Goal: Information Seeking & Learning: Learn about a topic

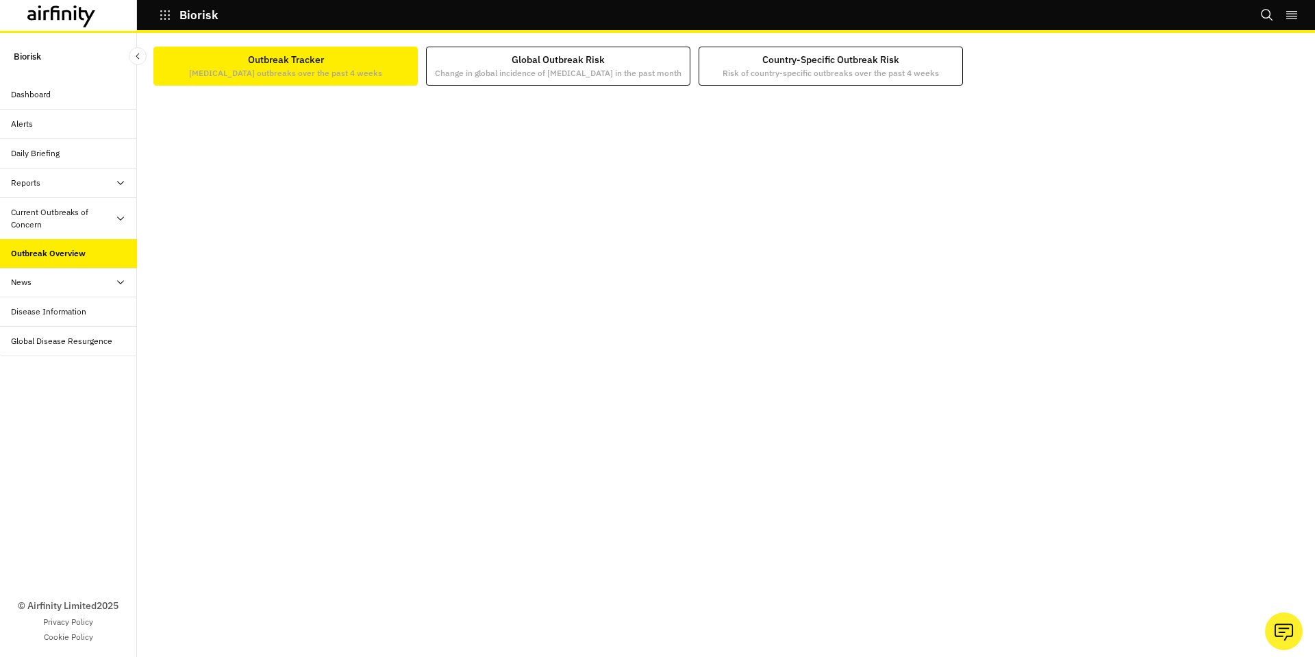
scroll to position [2, 0]
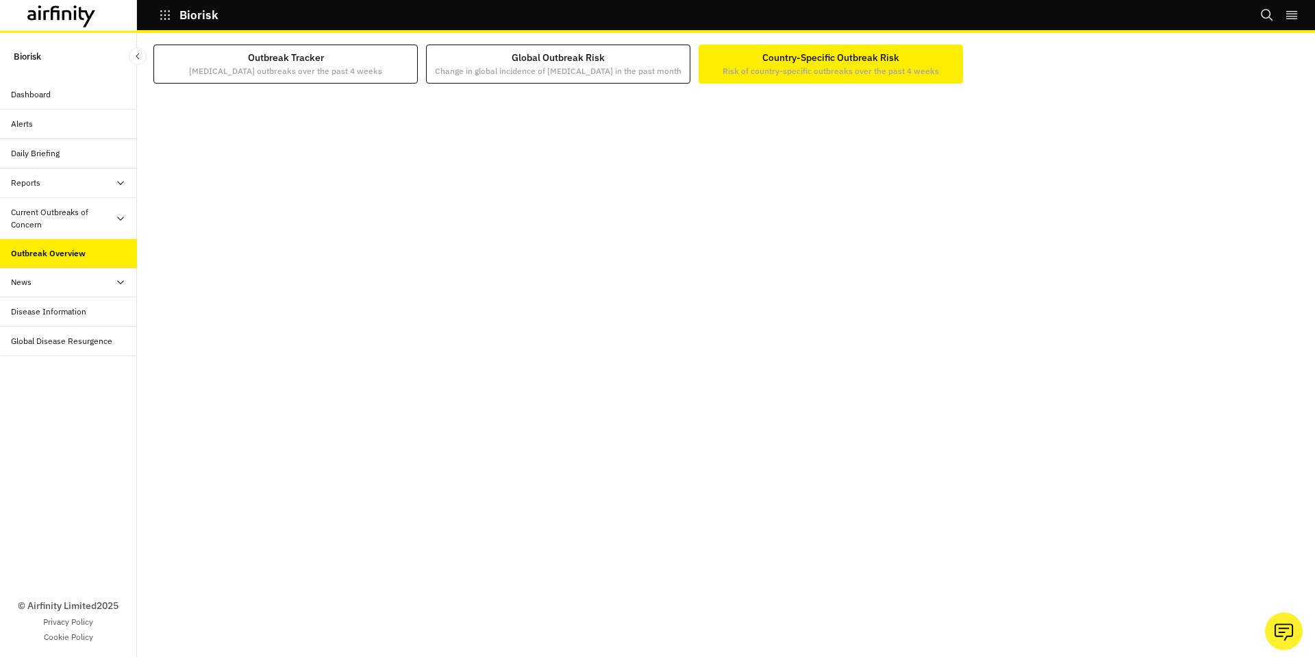
click at [799, 66] on p "Risk of country-specific outbreaks over the past 4 weeks" at bounding box center [831, 71] width 216 height 12
click at [73, 342] on div "Global Disease Resurgence" at bounding box center [61, 341] width 101 height 12
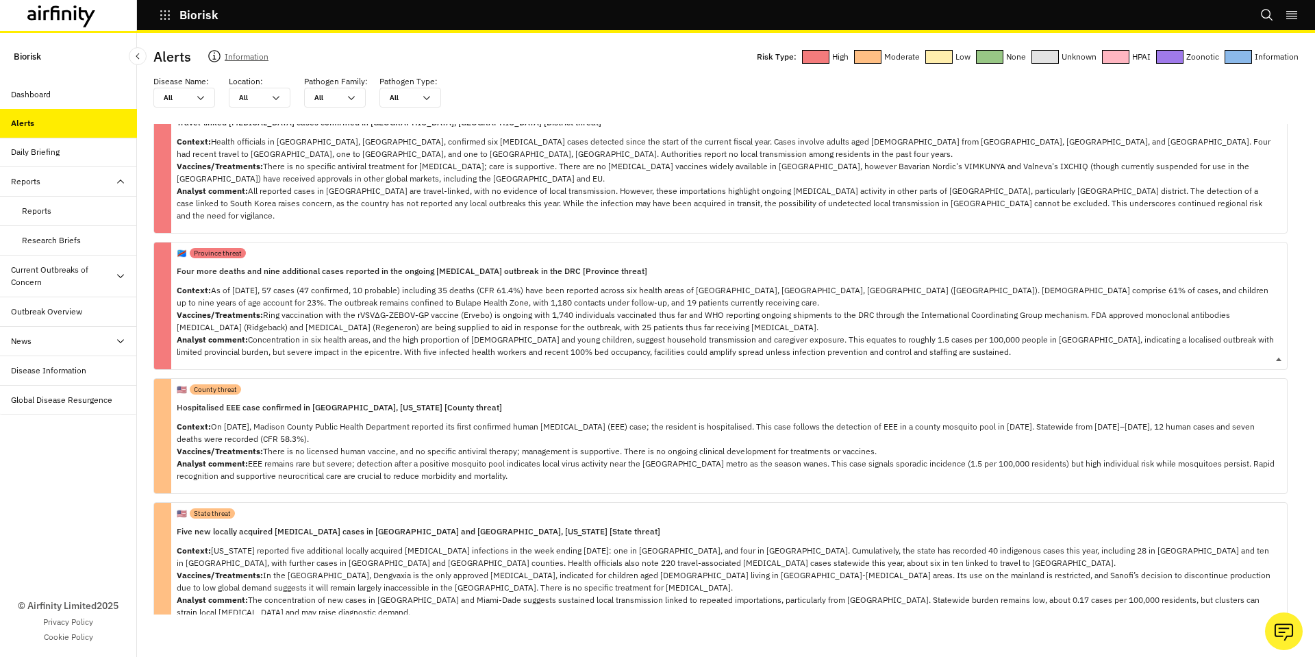
scroll to position [137, 0]
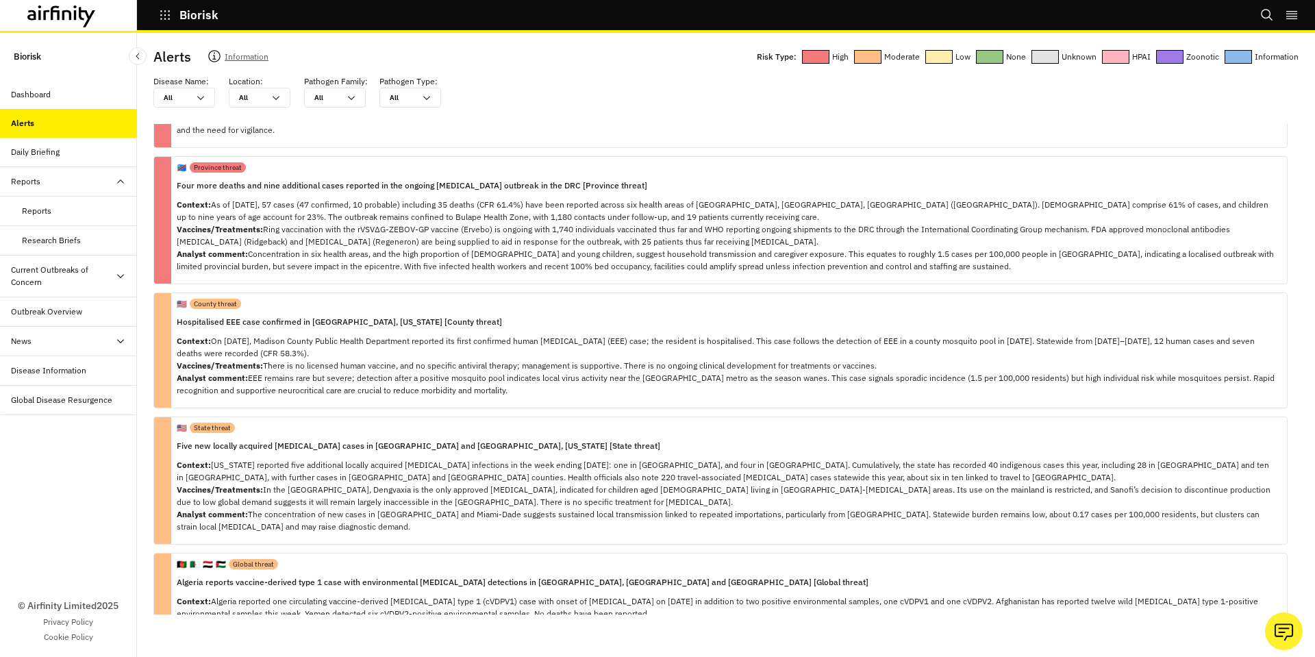
click at [46, 99] on div "Dashboard" at bounding box center [31, 94] width 40 height 12
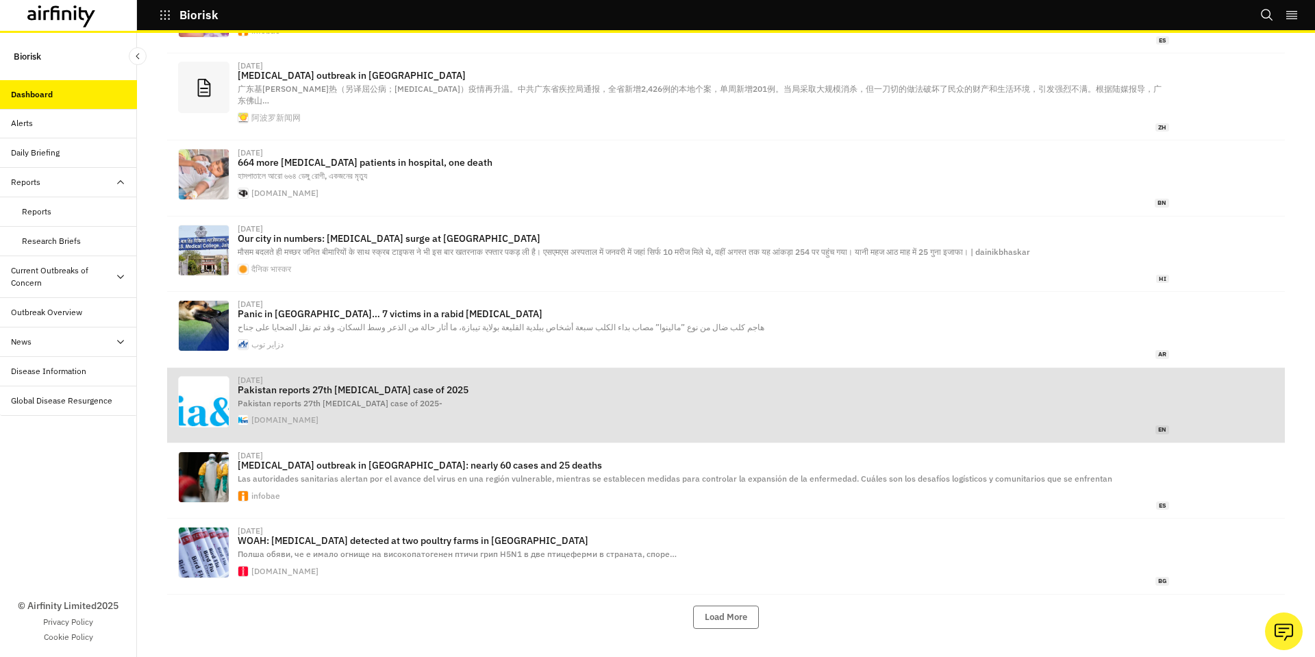
scroll to position [765, 0]
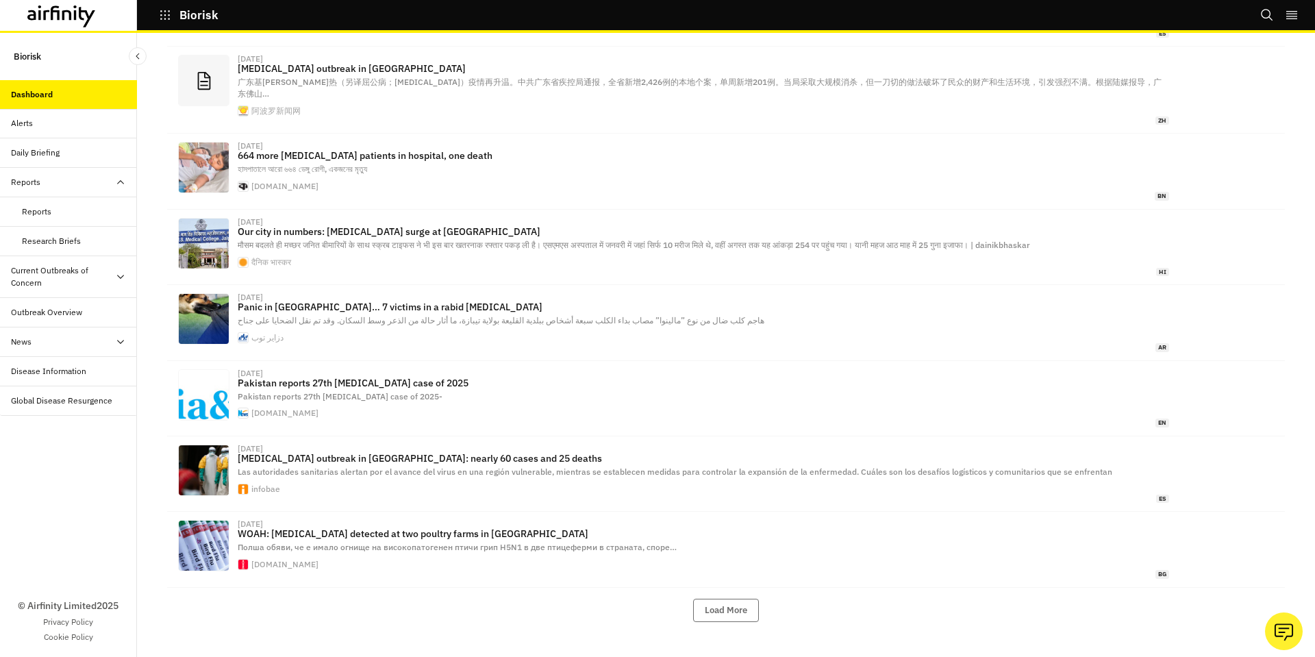
click at [162, 14] on icon "button" at bounding box center [165, 15] width 10 height 10
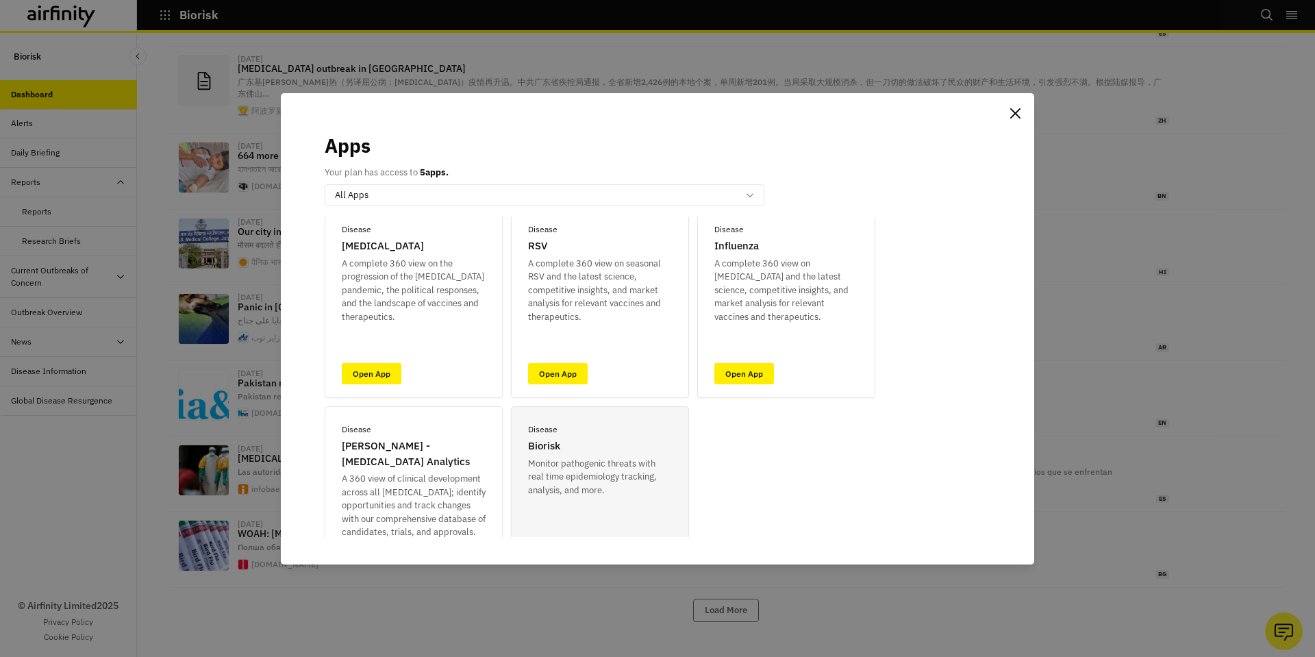
scroll to position [106, 0]
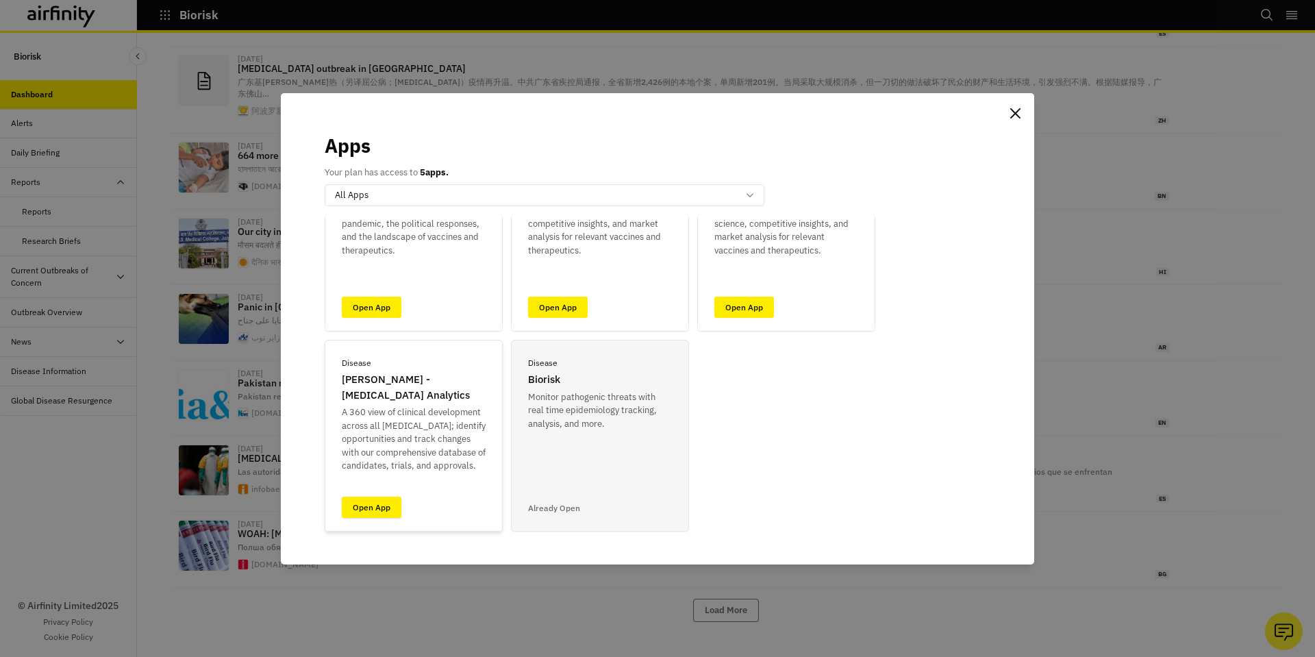
click at [371, 505] on link "Open App" at bounding box center [372, 507] width 60 height 21
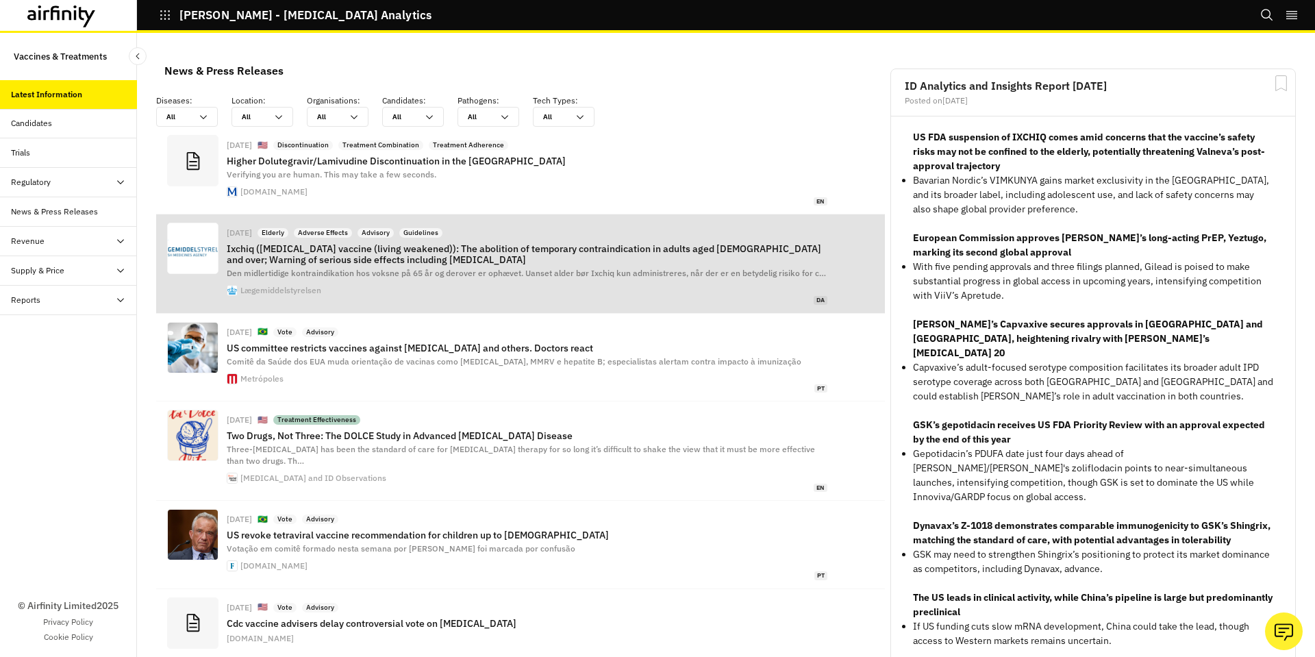
scroll to position [1013, 401]
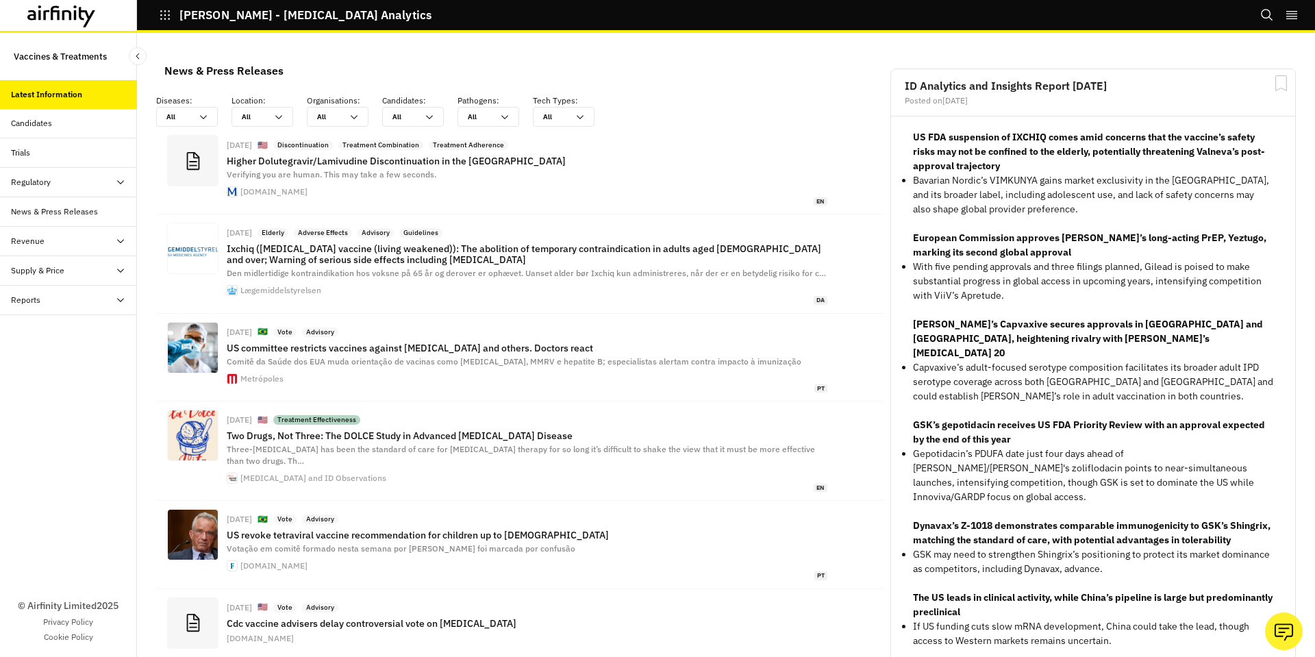
click at [57, 117] on div "Candidates" at bounding box center [74, 123] width 126 height 12
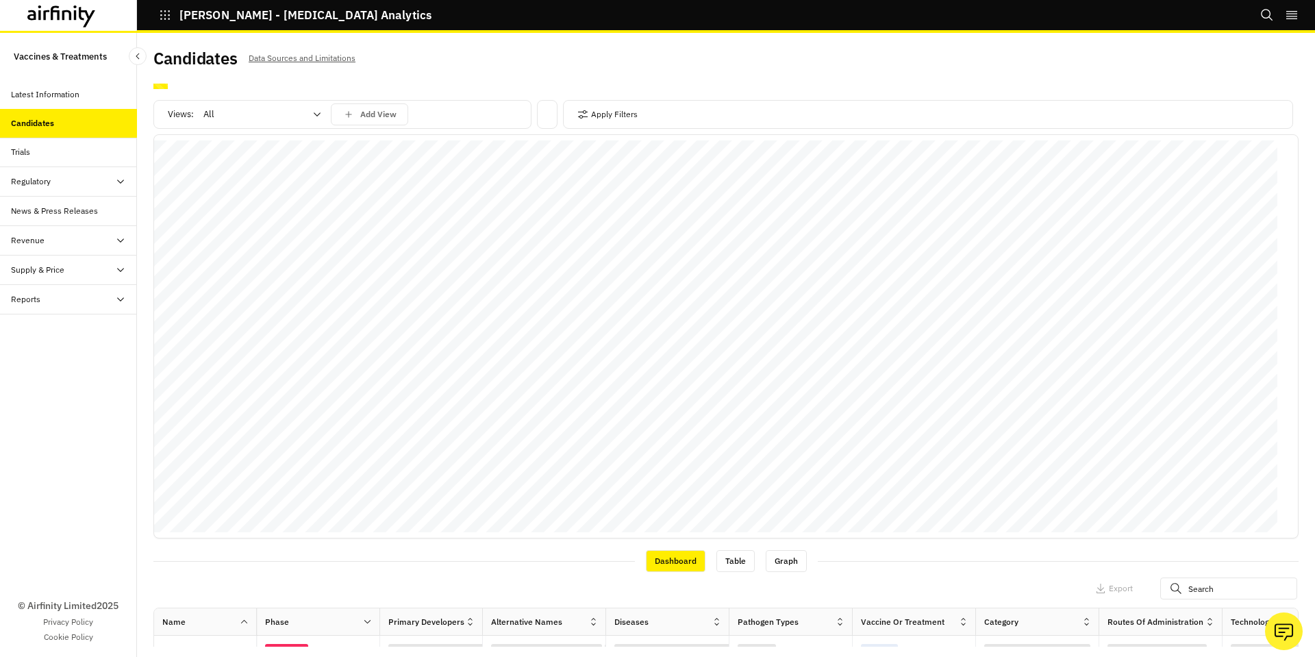
click at [654, 103] on div "Apply Filters" at bounding box center [928, 114] width 730 height 29
click at [642, 115] on div "Apply Filters" at bounding box center [928, 114] width 730 height 29
click at [592, 118] on button "Apply Filters" at bounding box center [607, 114] width 60 height 22
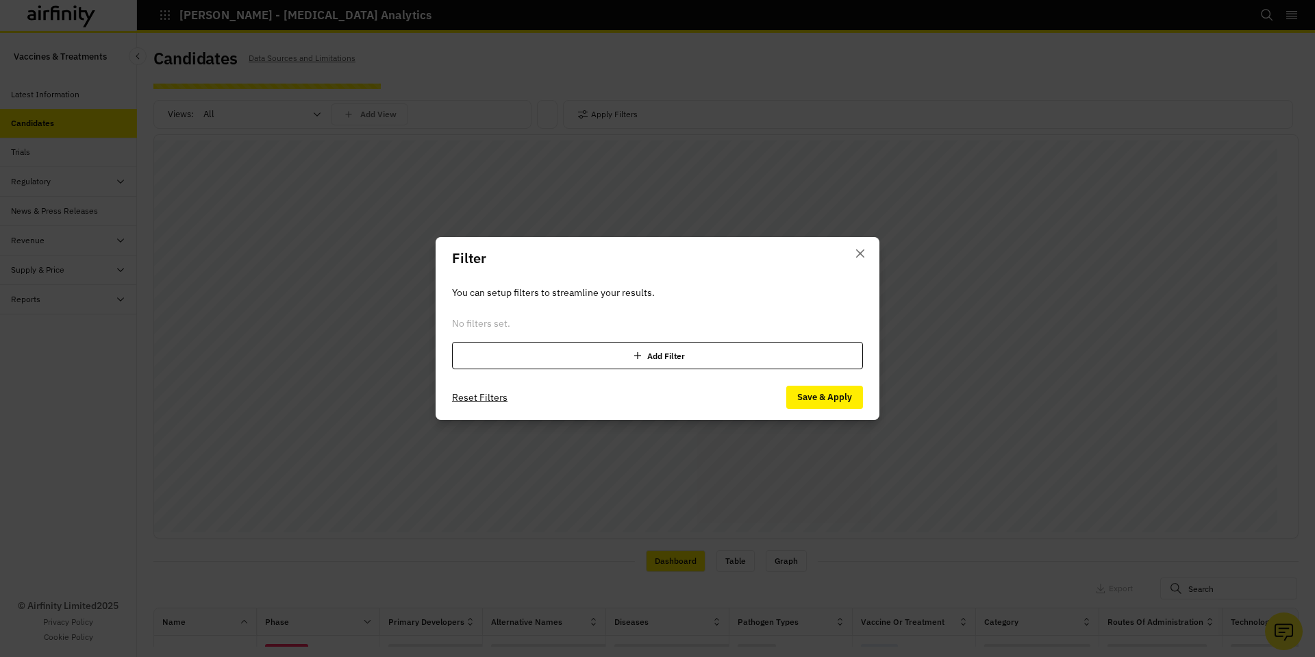
click at [588, 351] on div "Add Filter" at bounding box center [657, 355] width 411 height 27
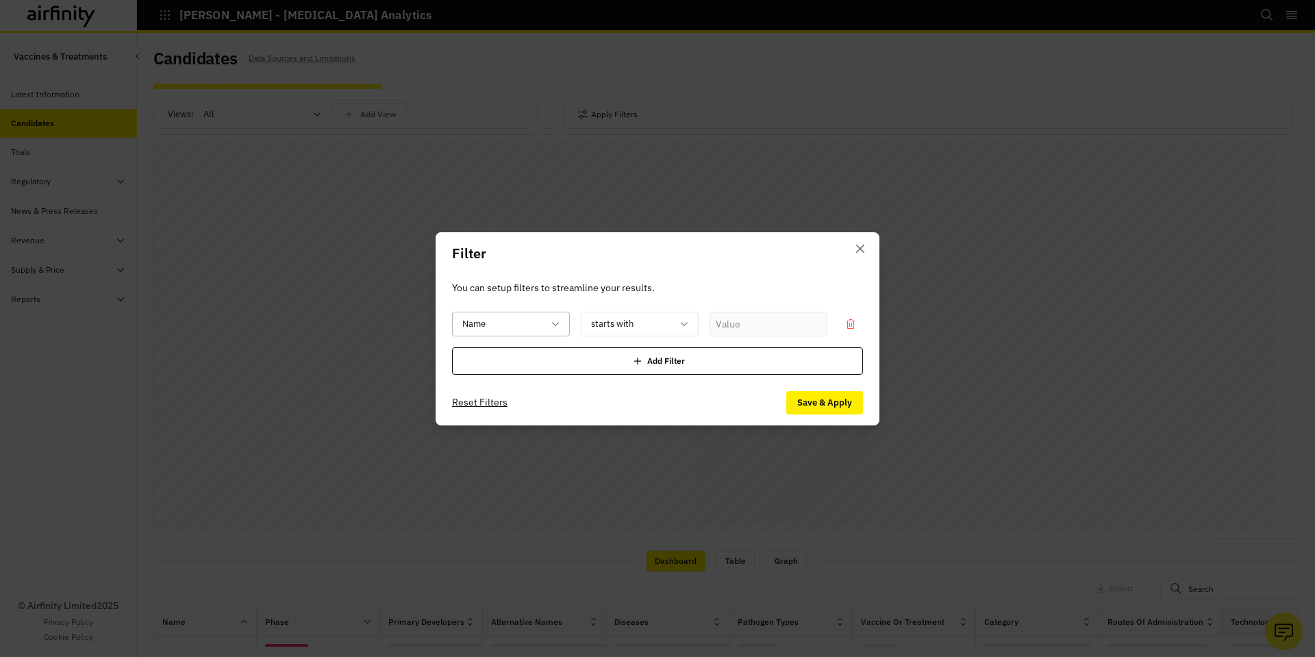
click at [545, 323] on div "Name" at bounding box center [501, 323] width 97 height 23
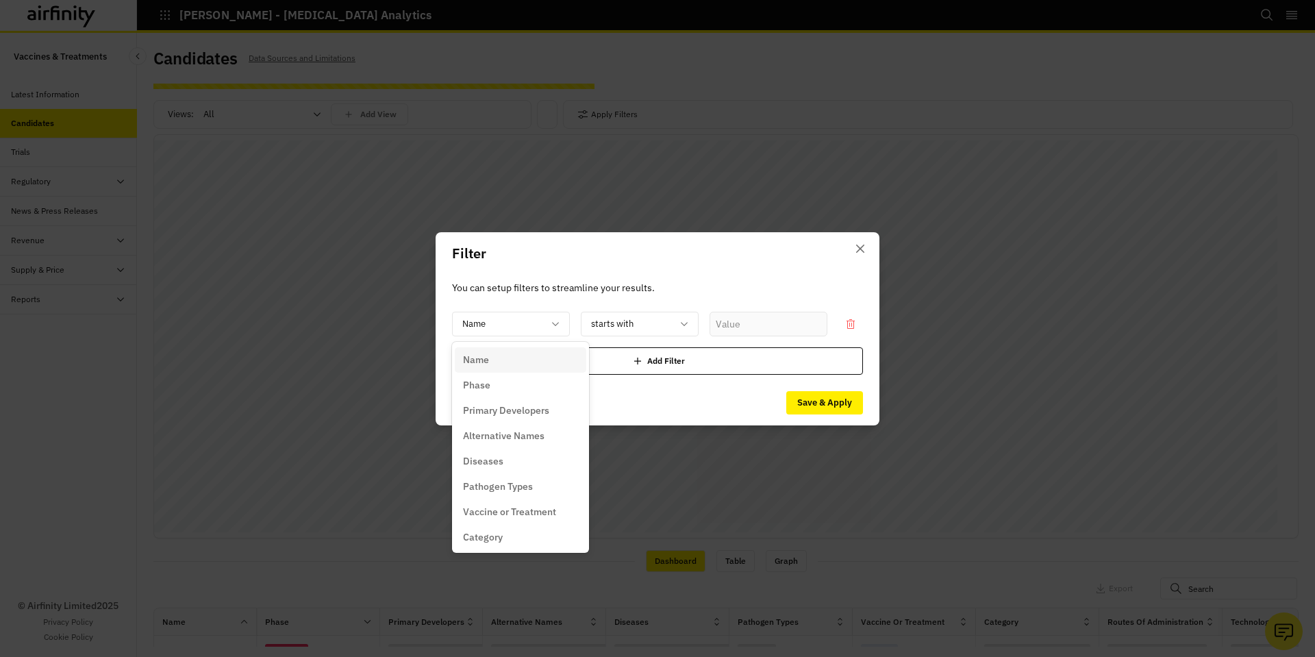
click at [508, 465] on div "Diseases" at bounding box center [520, 461] width 115 height 14
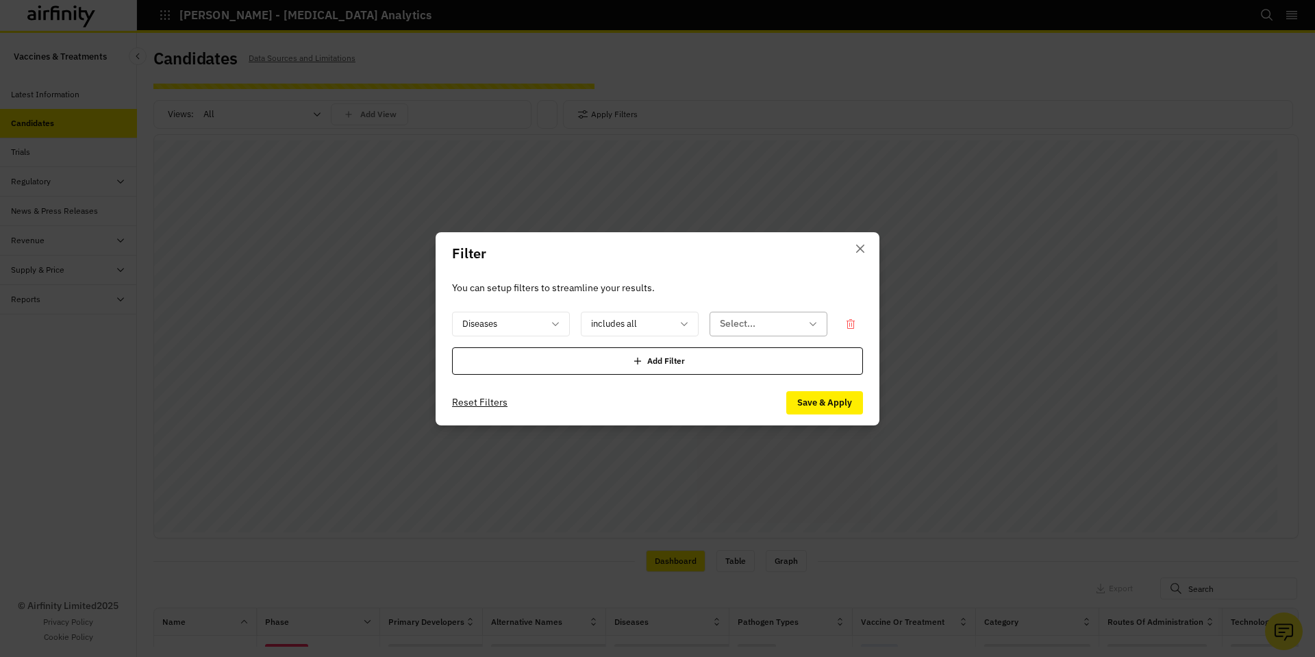
click at [736, 330] on div at bounding box center [760, 323] width 81 height 17
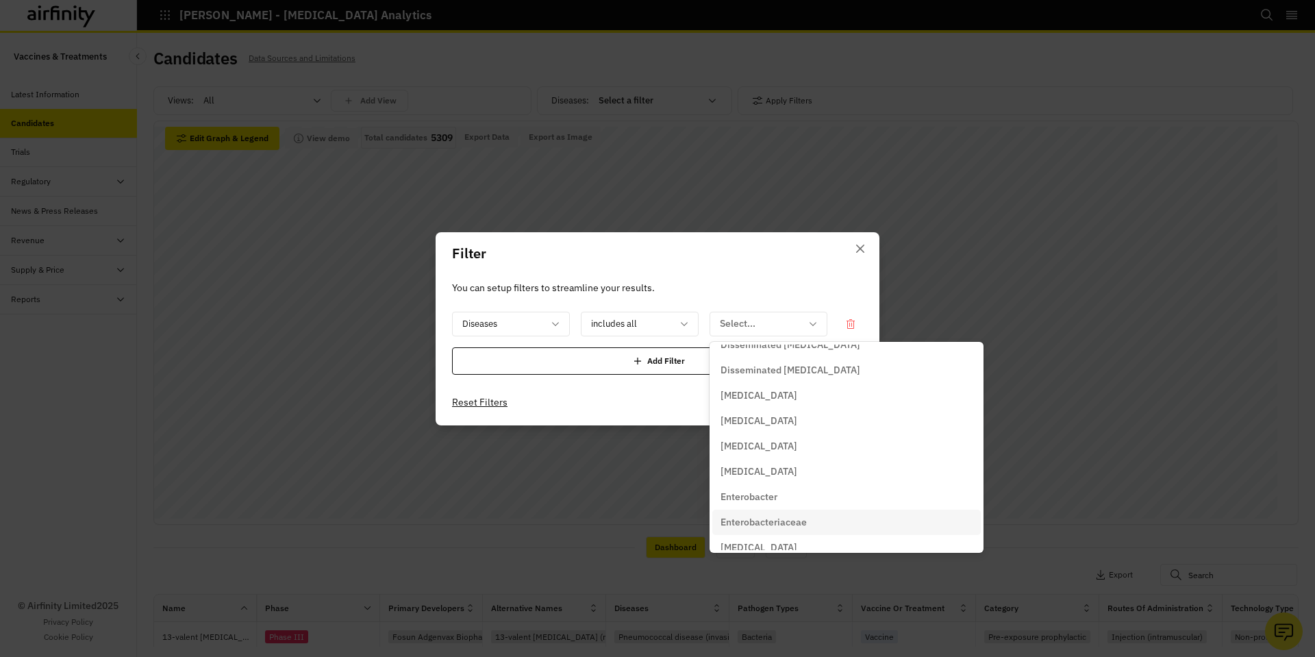
scroll to position [1507, 0]
click at [768, 379] on div "[MEDICAL_DATA]" at bounding box center [847, 373] width 252 height 14
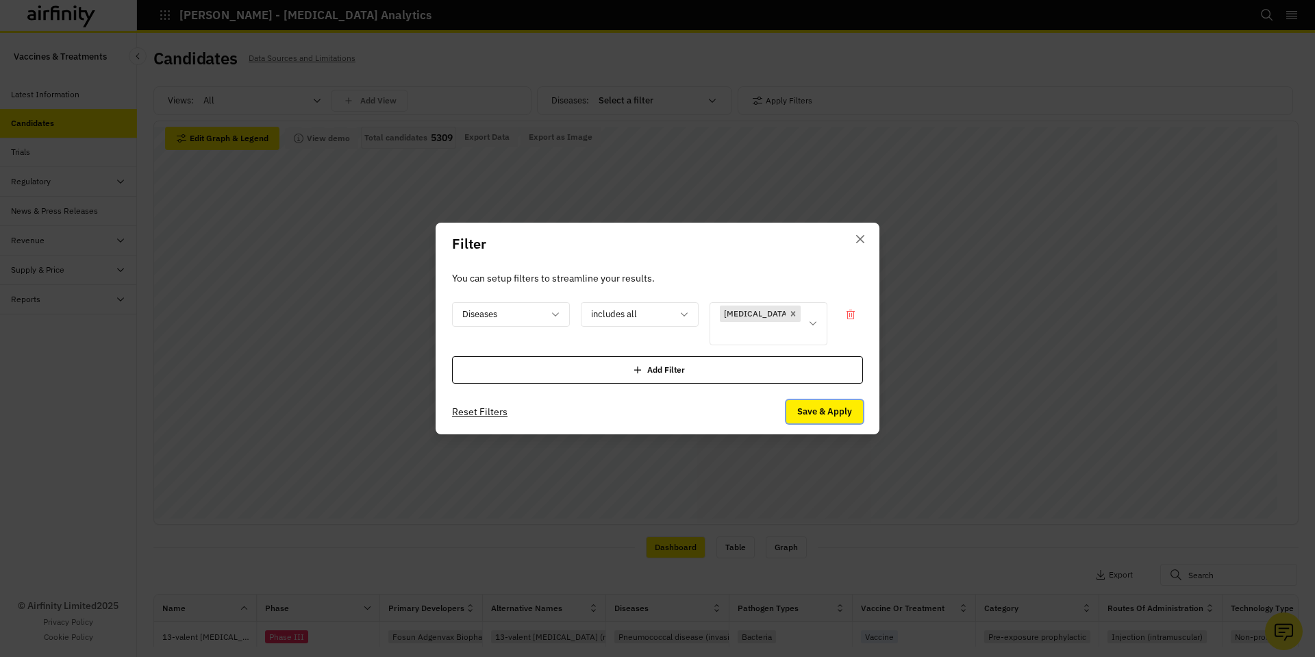
click at [819, 400] on button "Save & Apply" at bounding box center [824, 411] width 77 height 23
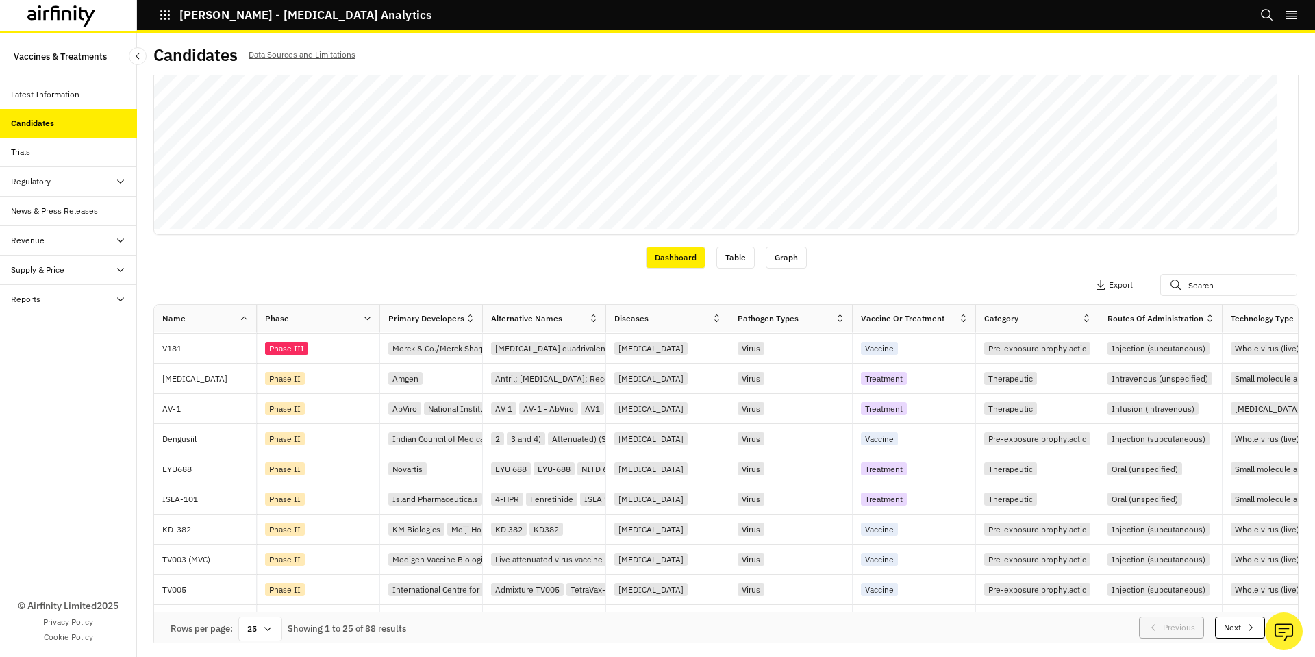
scroll to position [290, 0]
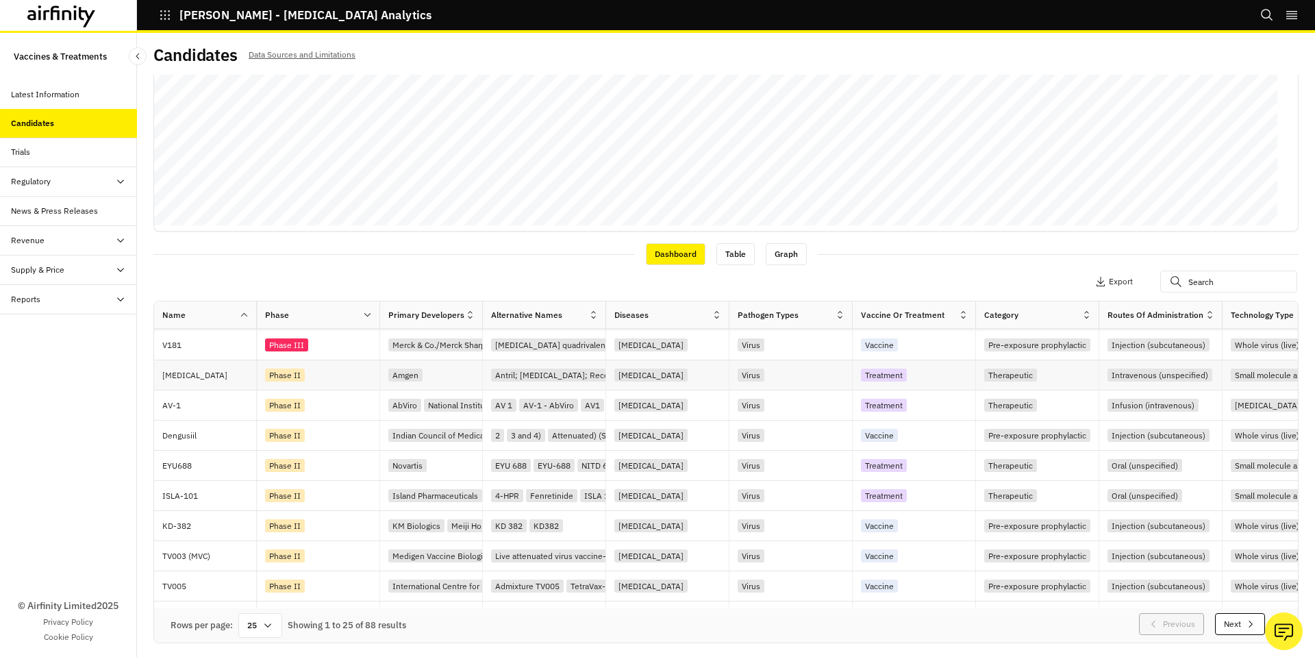
click at [171, 375] on p "[MEDICAL_DATA]" at bounding box center [209, 375] width 94 height 14
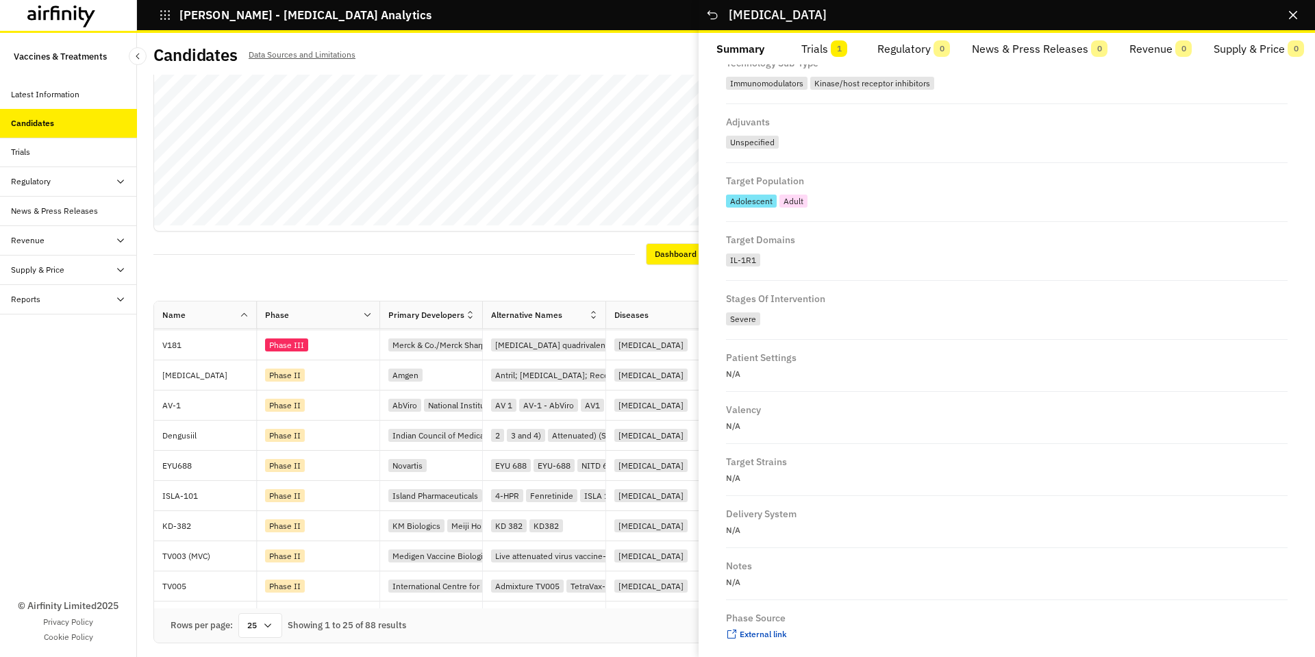
scroll to position [635, 0]
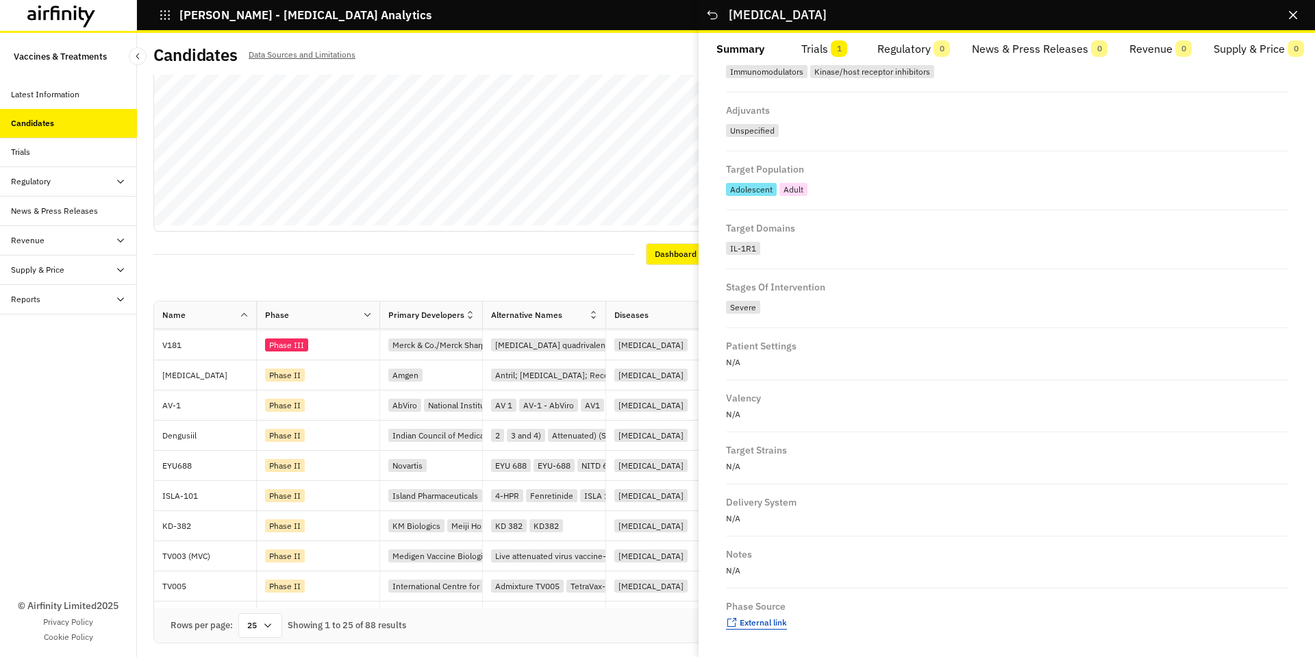
click at [755, 621] on span "External link" at bounding box center [763, 622] width 47 height 10
click at [778, 627] on span "External link" at bounding box center [763, 622] width 47 height 10
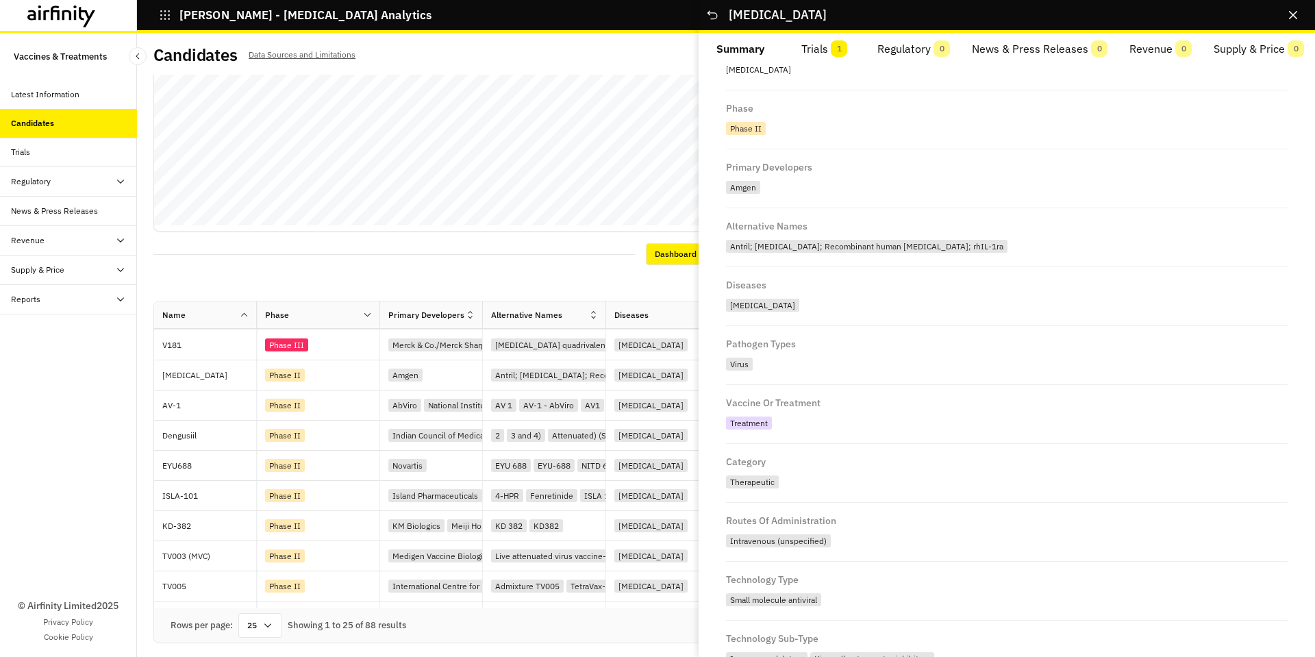
scroll to position [0, 0]
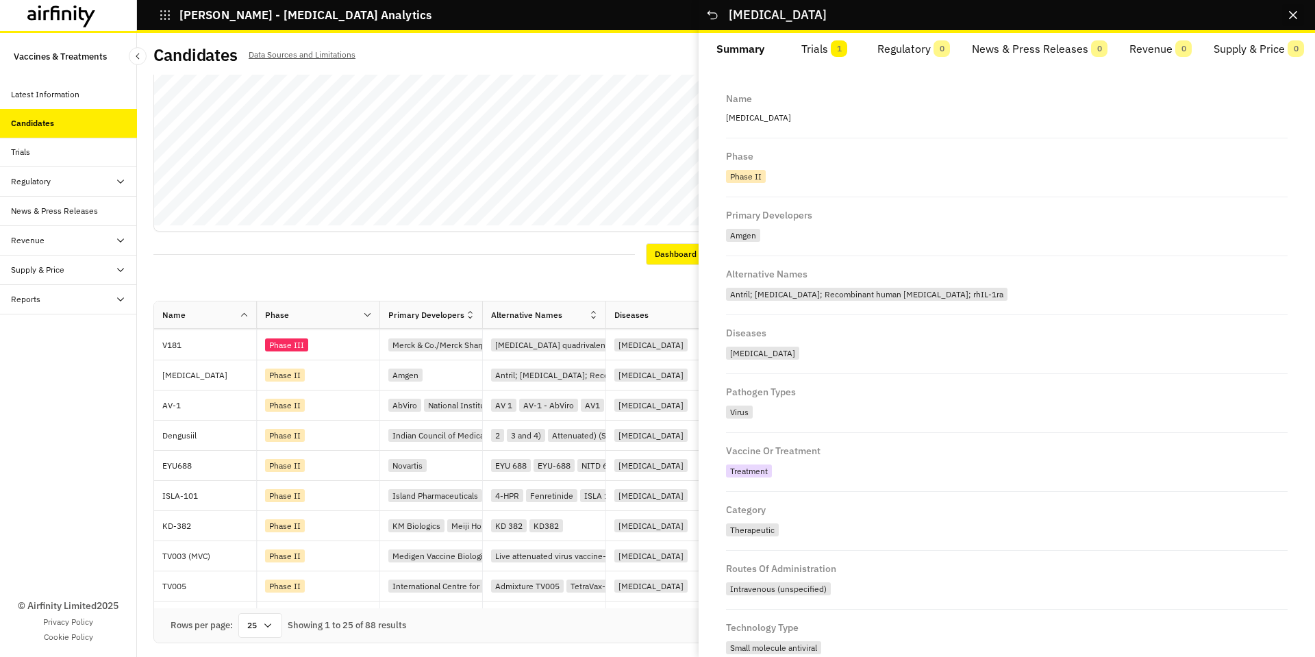
click at [1291, 15] on icon "Close" at bounding box center [1293, 15] width 8 height 8
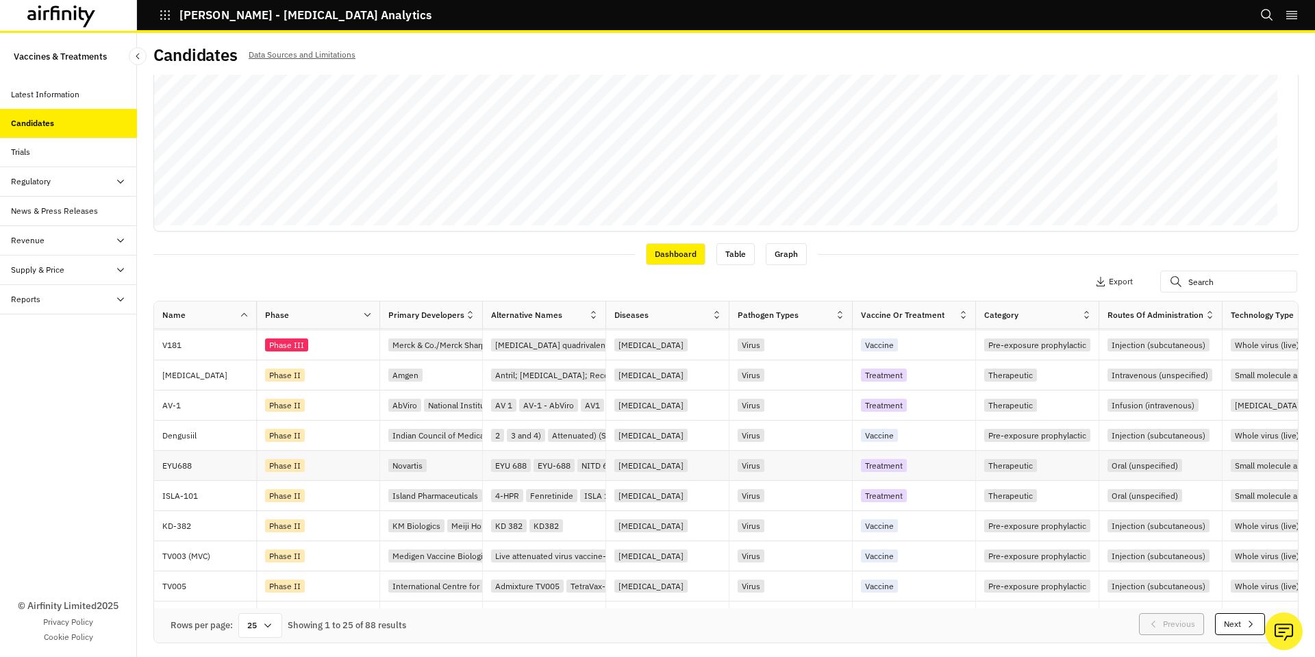
click at [210, 466] on p "EYU688" at bounding box center [209, 466] width 94 height 14
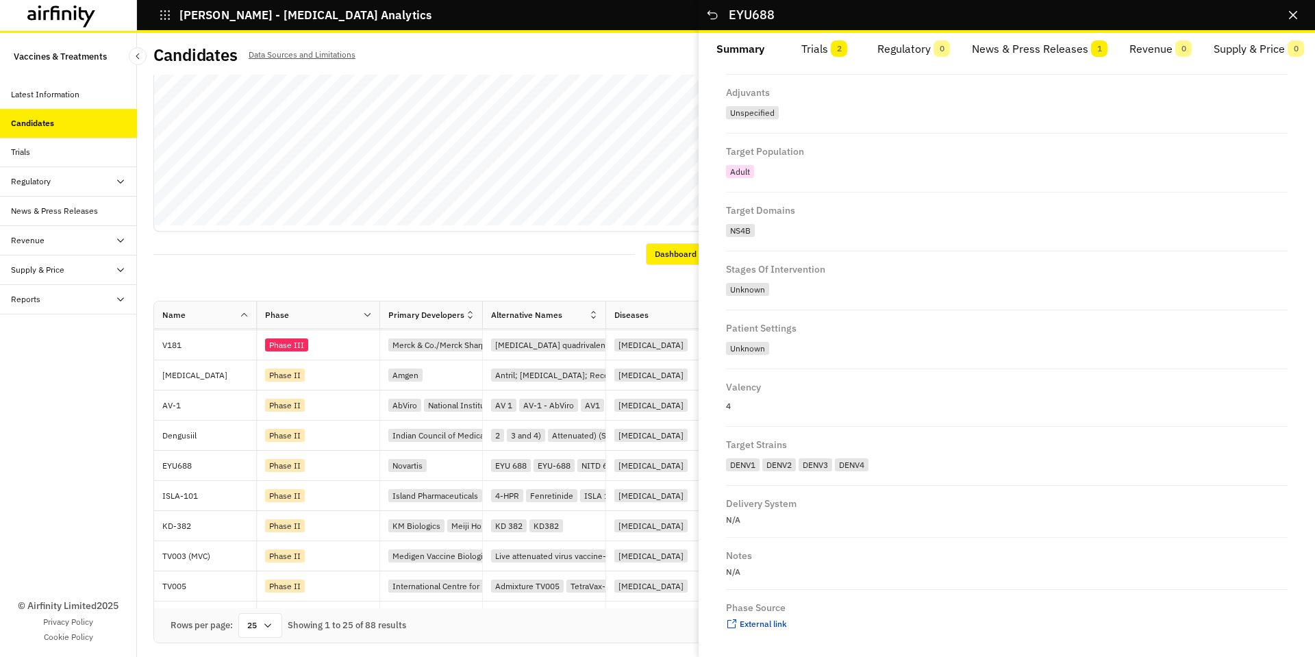
scroll to position [654, 0]
click at [761, 624] on span "External link" at bounding box center [763, 622] width 47 height 10
click at [1298, 15] on button "Close" at bounding box center [1293, 15] width 22 height 22
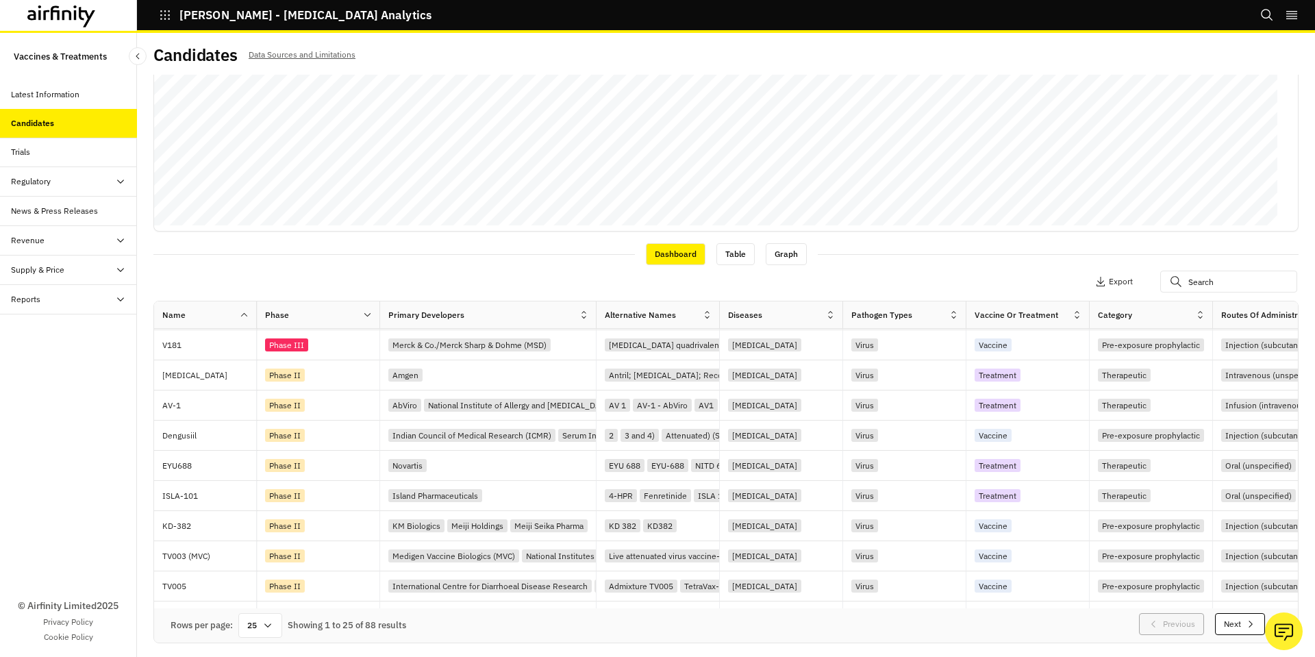
scroll to position [136, 0]
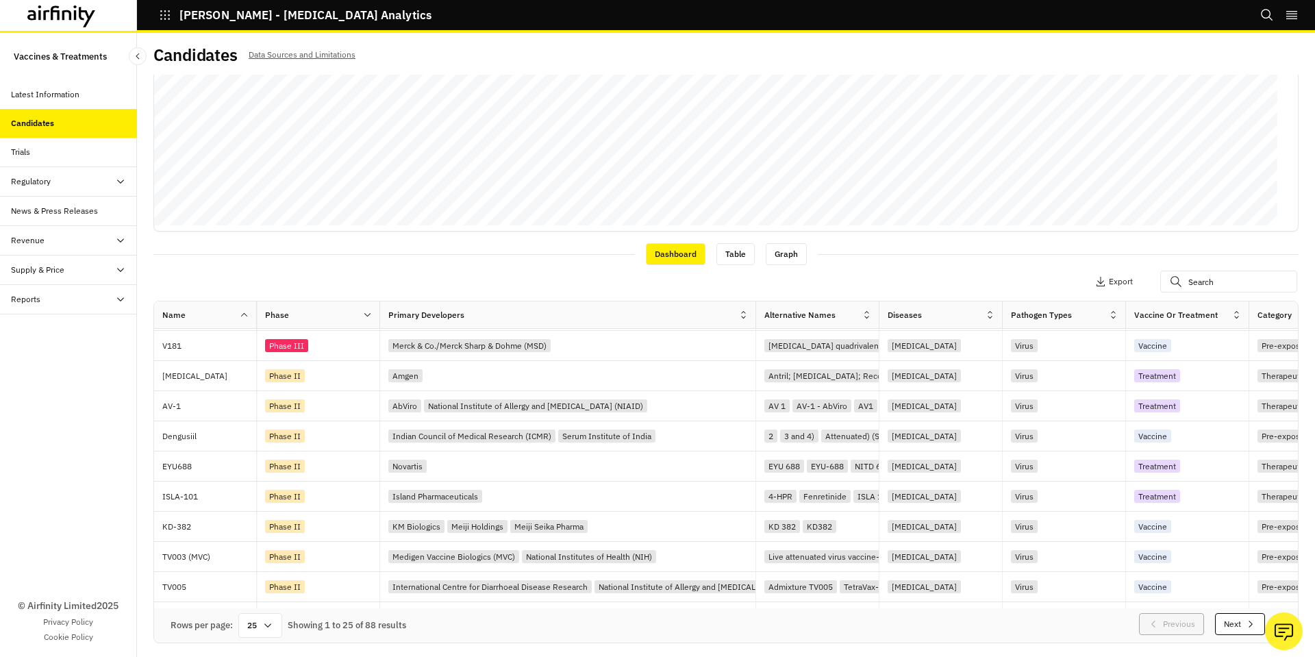
drag, startPoint x: 481, startPoint y: 311, endPoint x: 754, endPoint y: 319, distance: 273.4
click at [754, 319] on div at bounding box center [755, 315] width 7 height 16
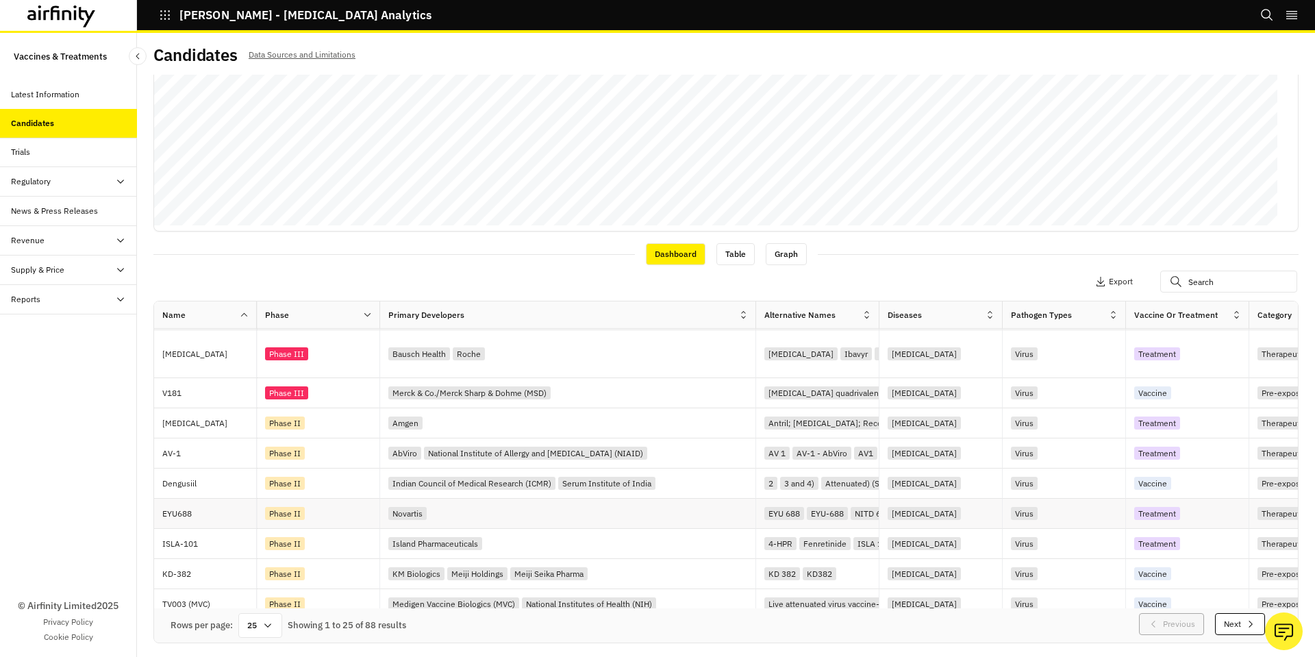
scroll to position [68, 0]
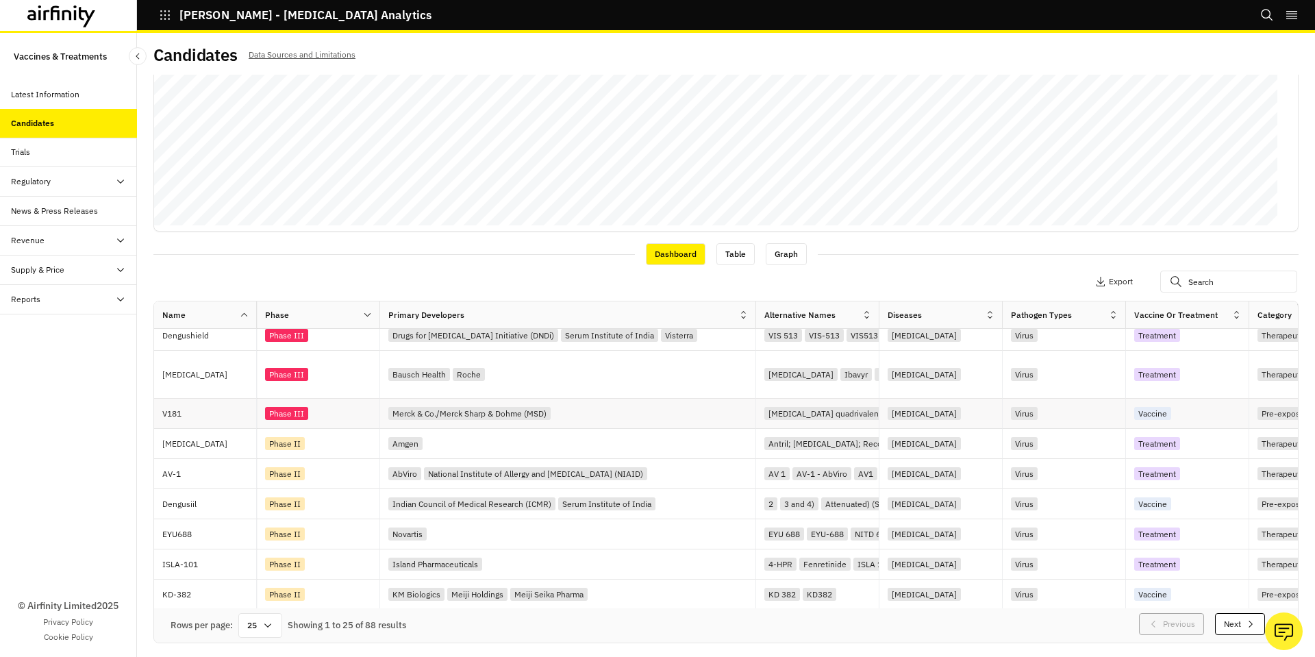
click at [613, 414] on div "Merck & Co./Merck Sharp & Dohme (MSD)" at bounding box center [571, 413] width 367 height 18
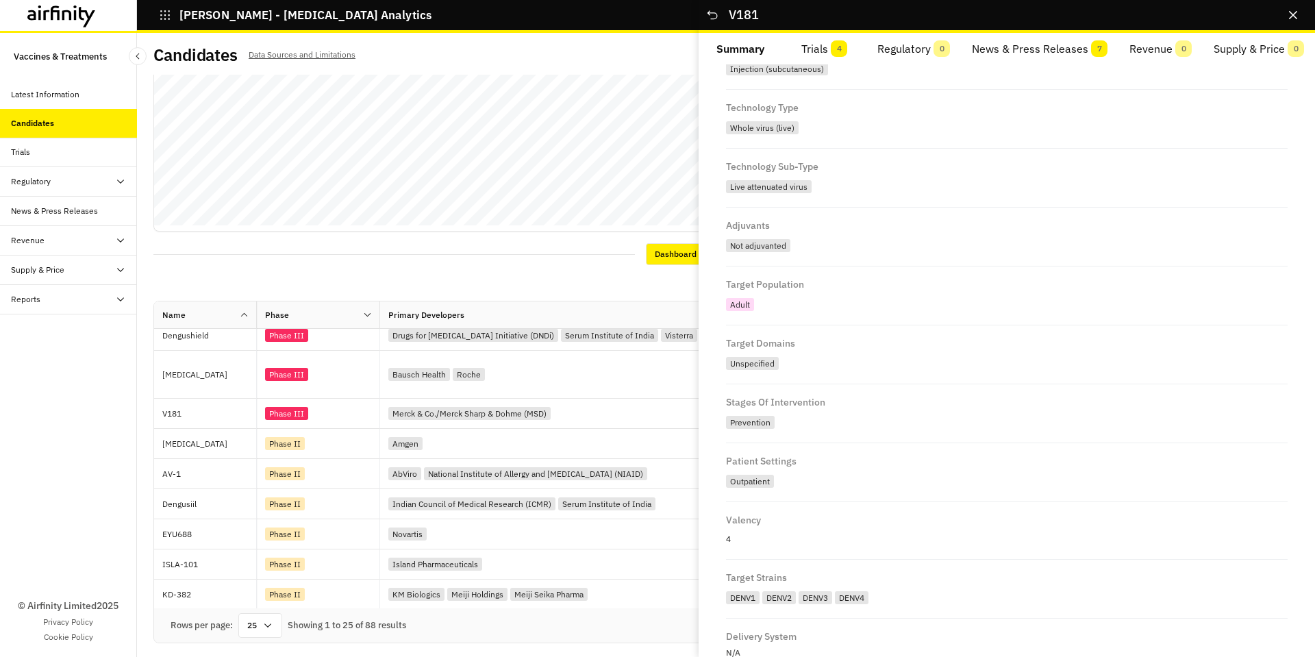
scroll to position [654, 0]
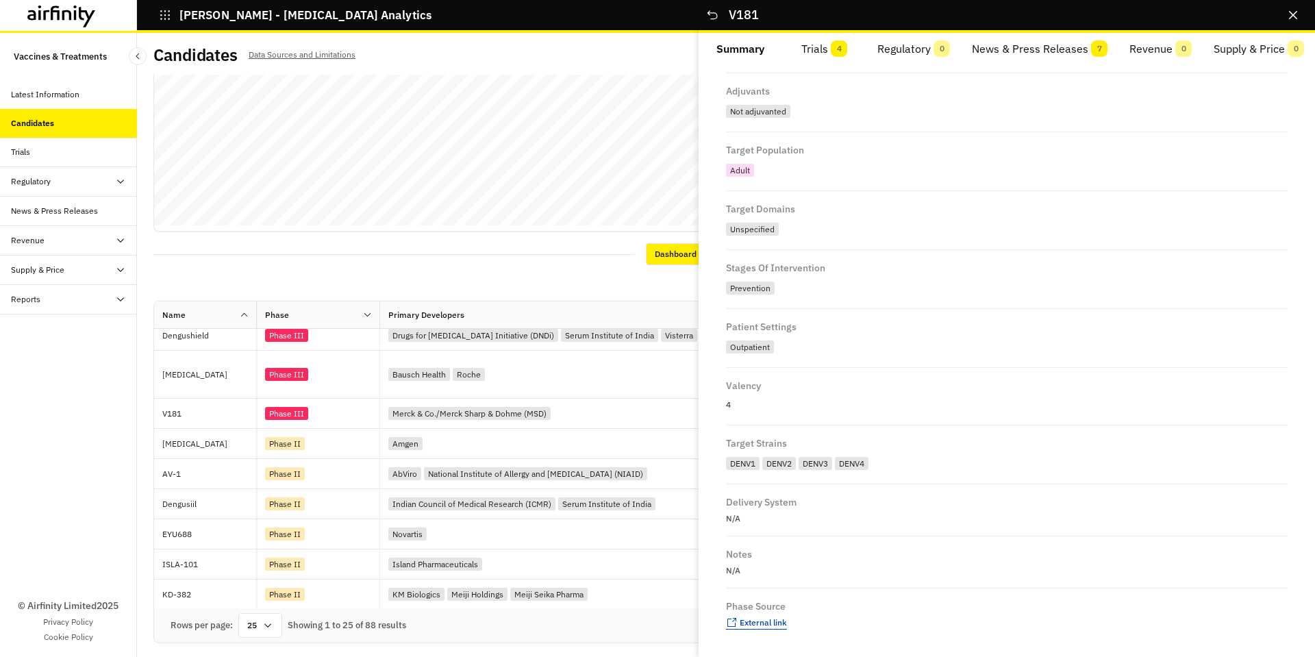
click at [765, 621] on span "External link" at bounding box center [763, 622] width 47 height 10
click at [1281, 10] on h2 "V181 …" at bounding box center [1005, 15] width 553 height 15
click at [1287, 10] on button "Close" at bounding box center [1293, 15] width 22 height 22
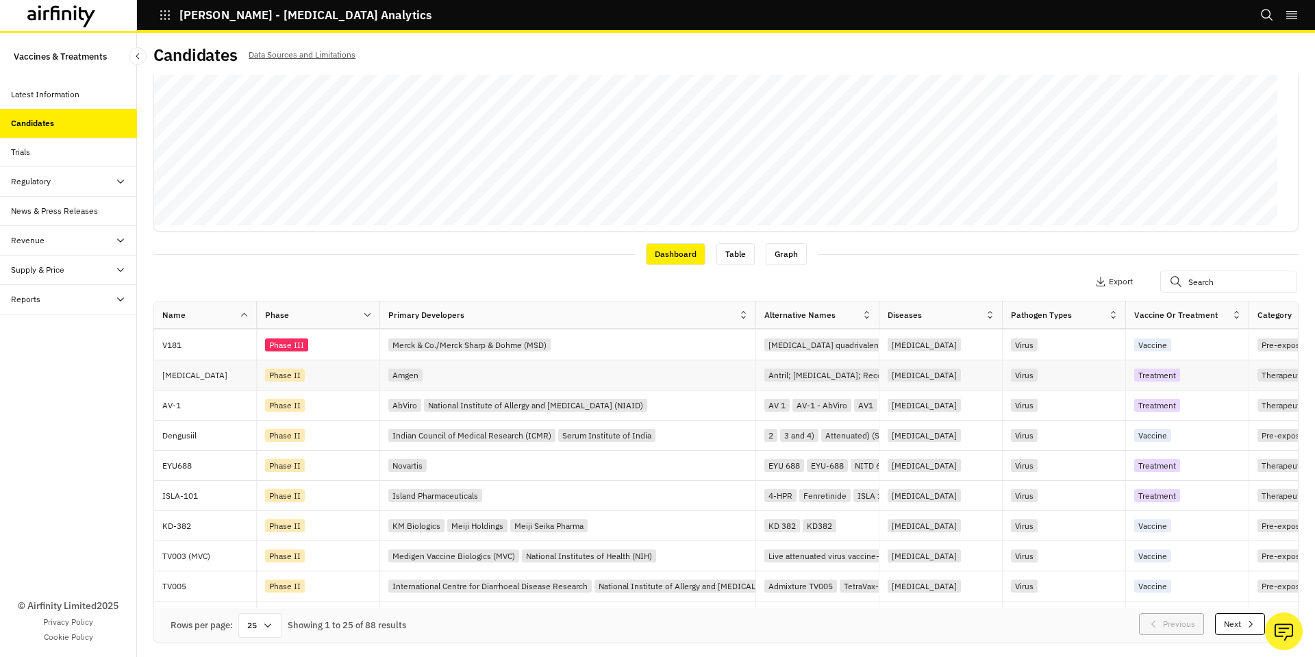
scroll to position [205, 0]
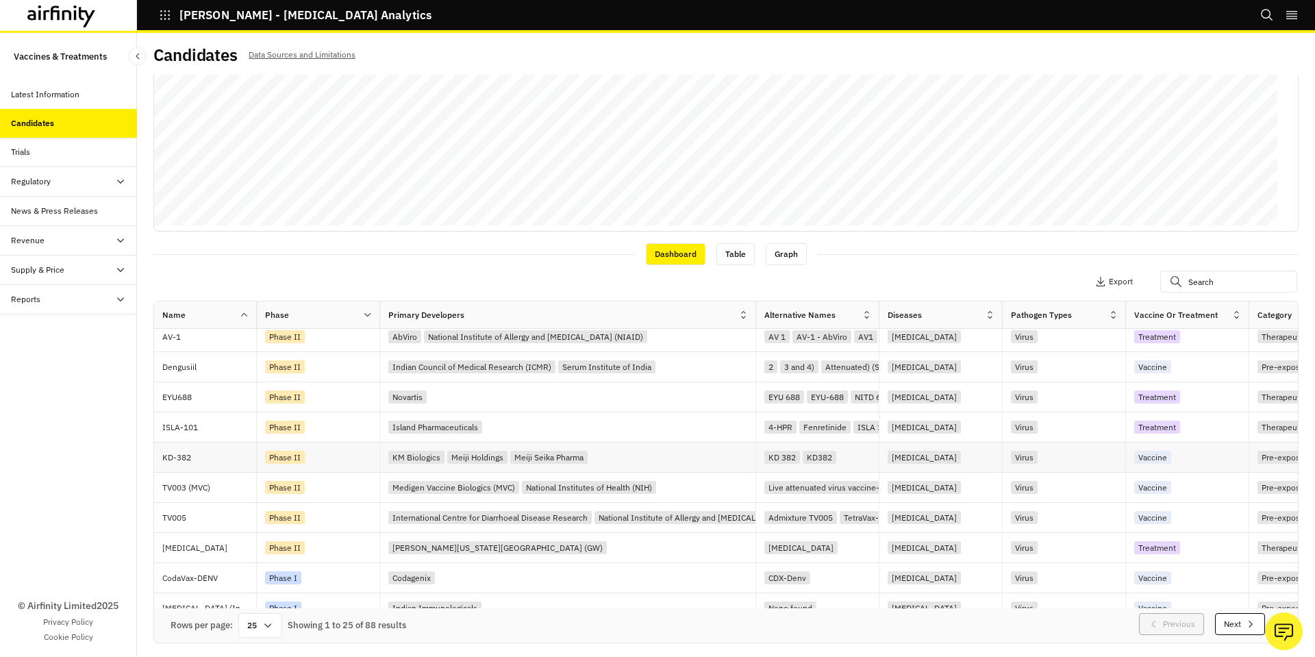
click at [344, 462] on div "Phase II" at bounding box center [322, 457] width 114 height 18
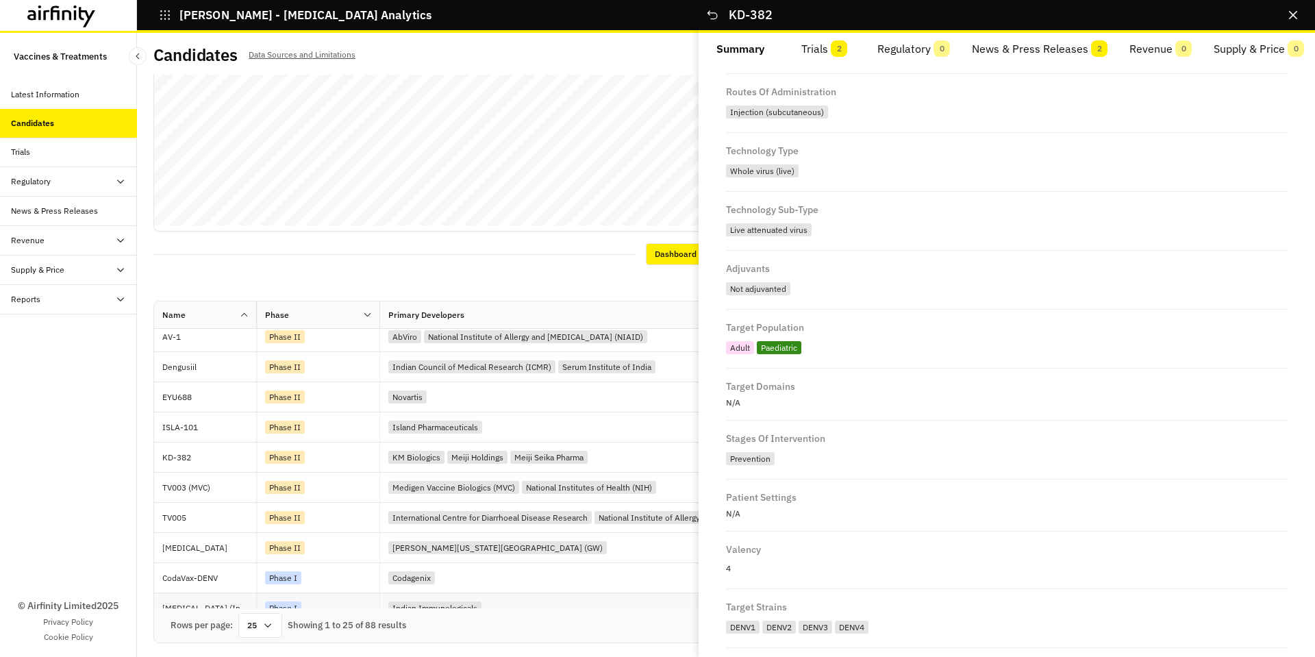
scroll to position [640, 0]
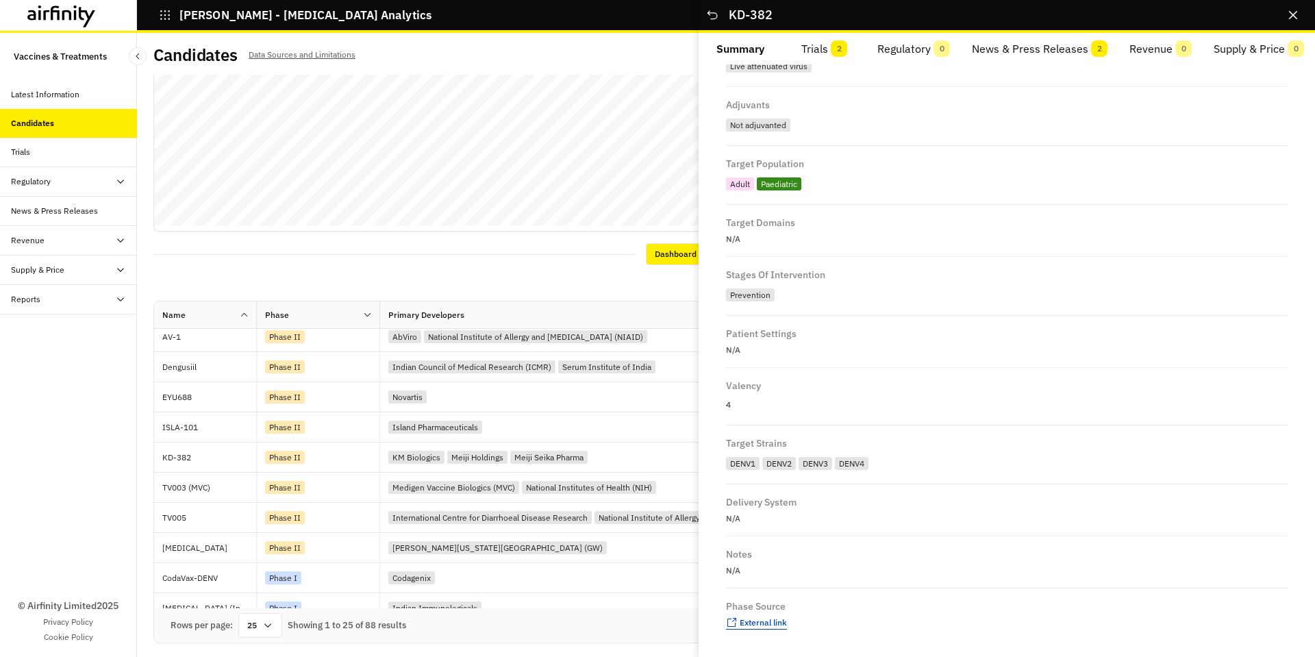
click at [756, 621] on span "External link" at bounding box center [763, 622] width 47 height 10
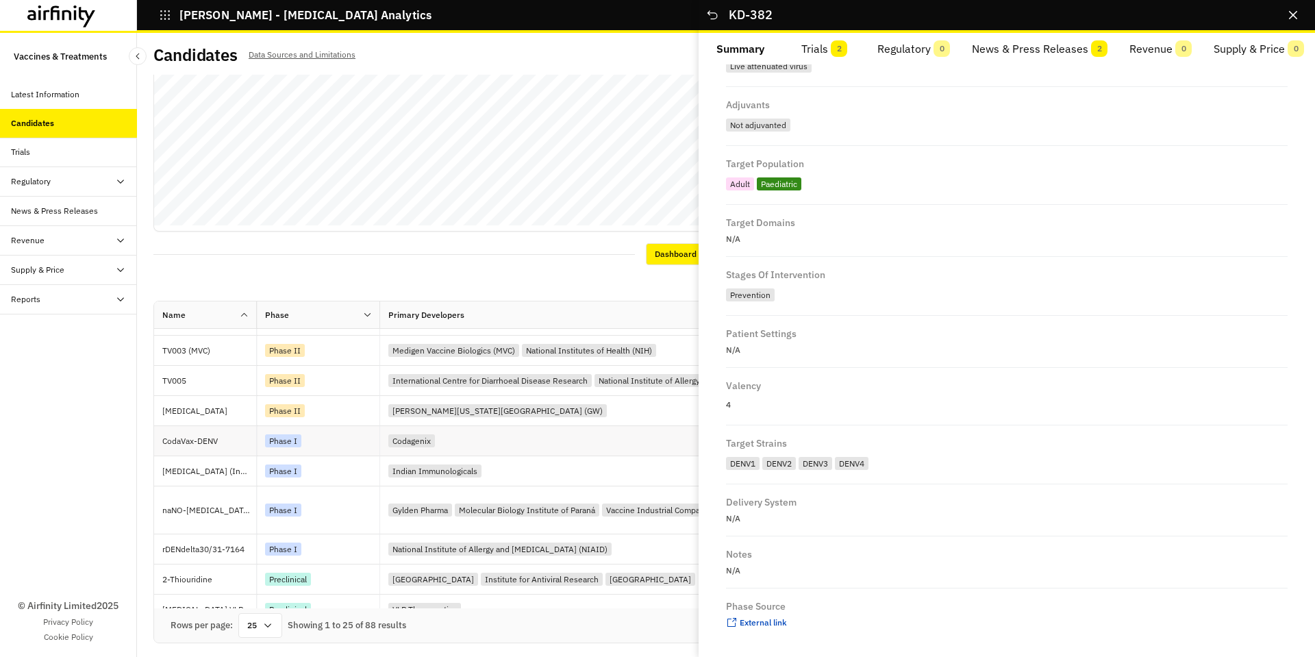
scroll to position [411, 0]
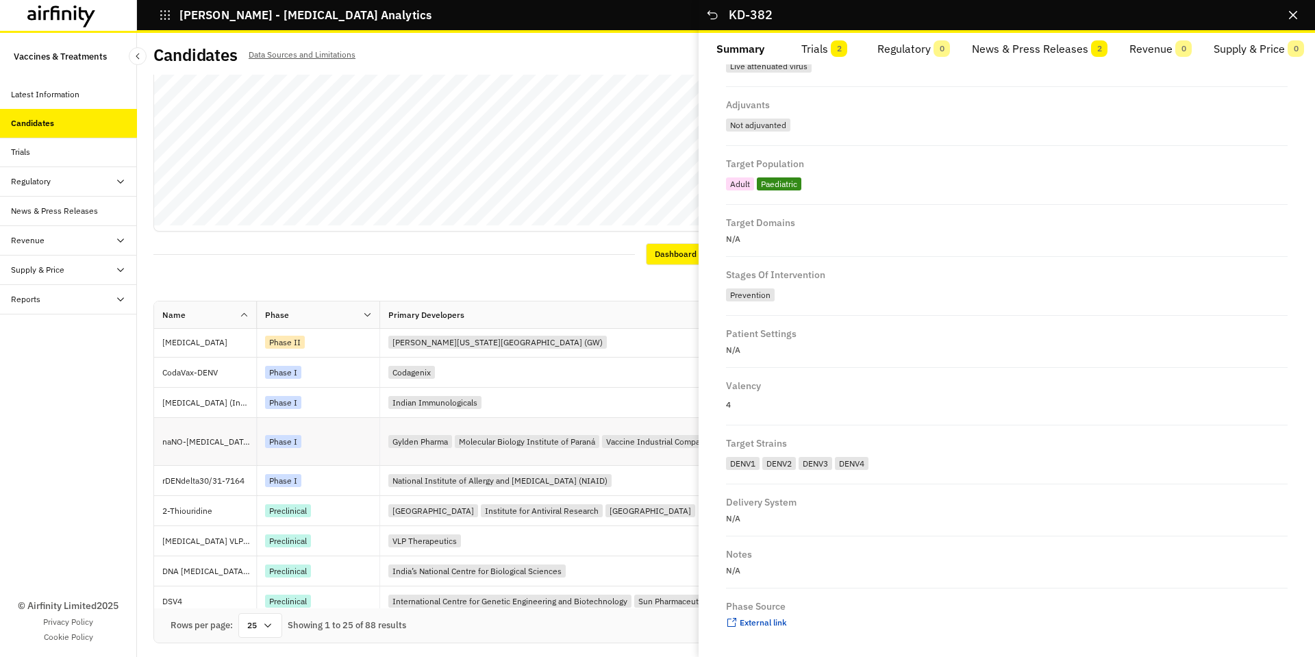
click at [357, 440] on div "Phase I" at bounding box center [322, 441] width 114 height 18
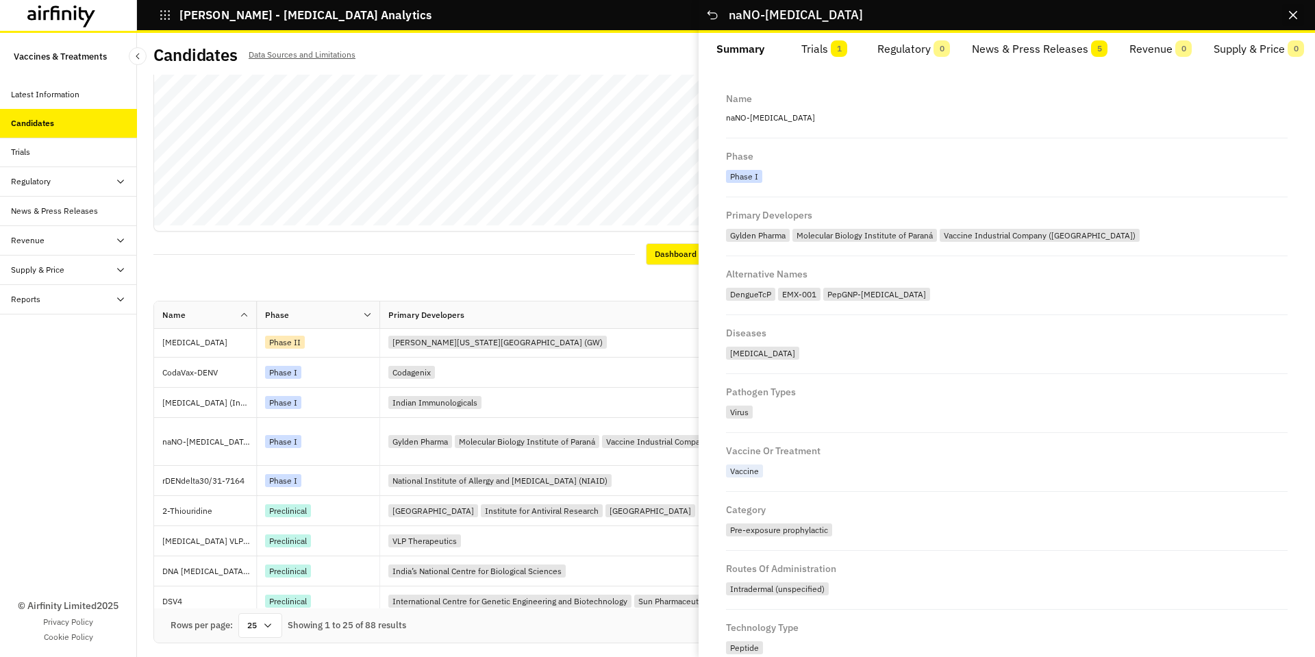
click at [1297, 13] on button "Close" at bounding box center [1293, 15] width 22 height 22
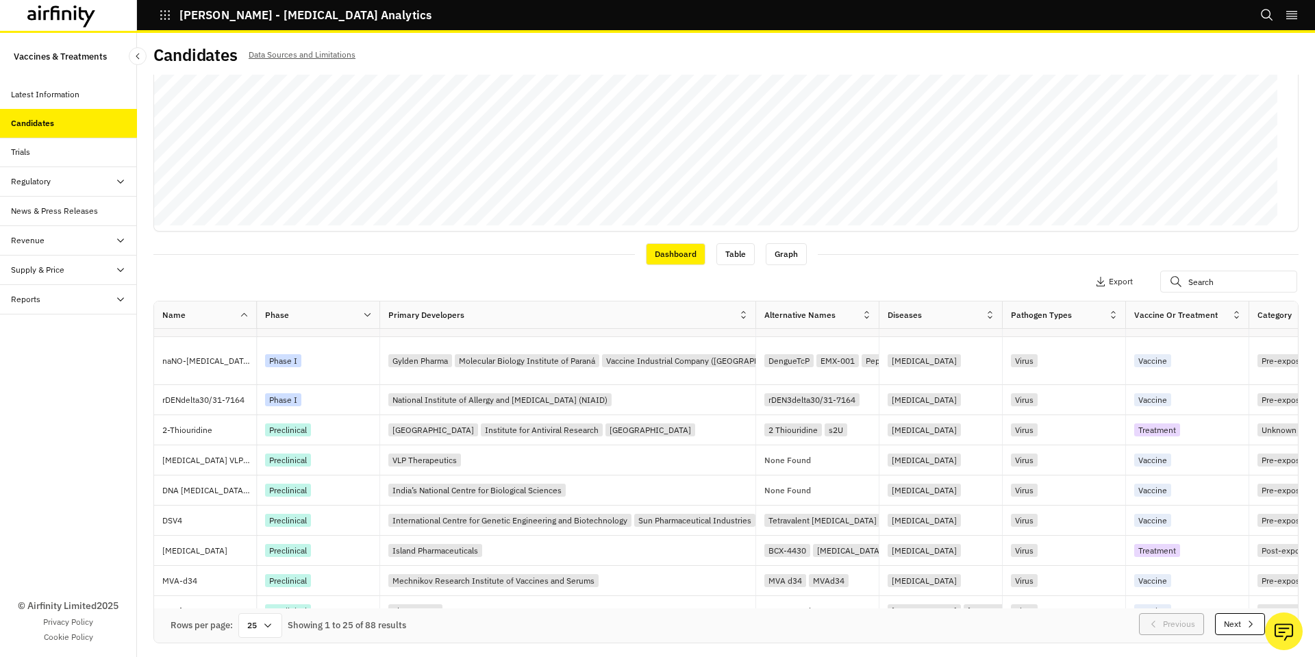
scroll to position [513, 0]
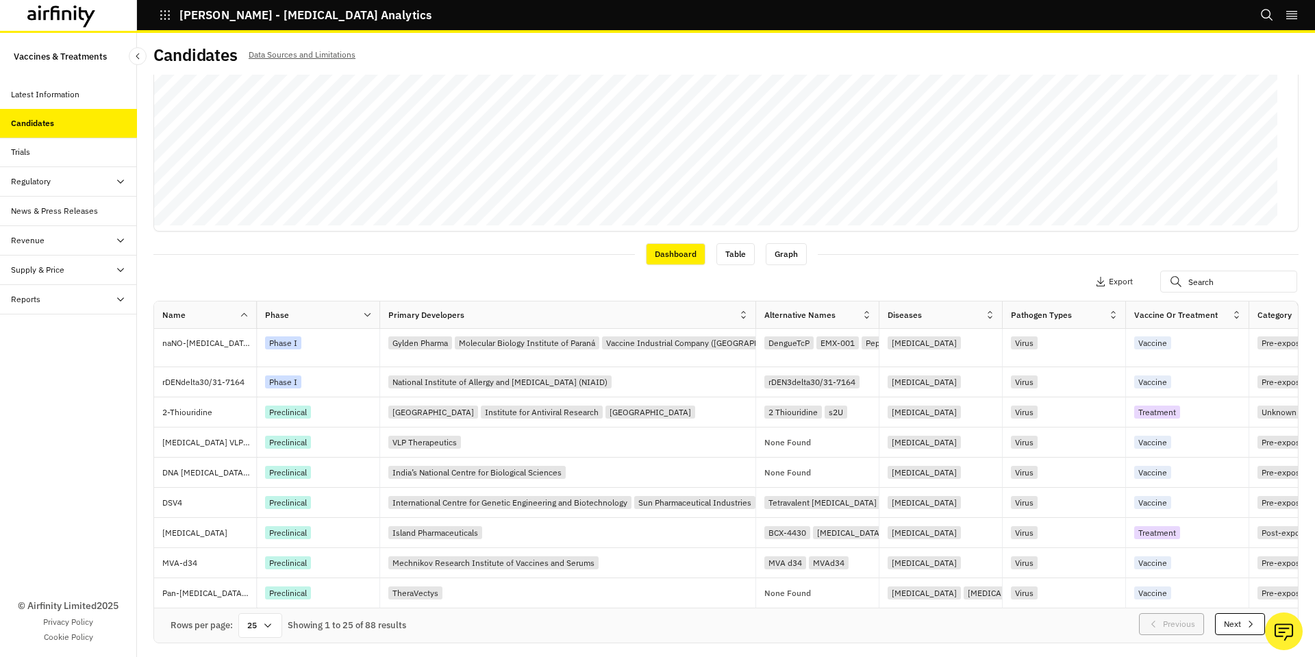
click at [1245, 621] on icon "button" at bounding box center [1250, 623] width 11 height 11
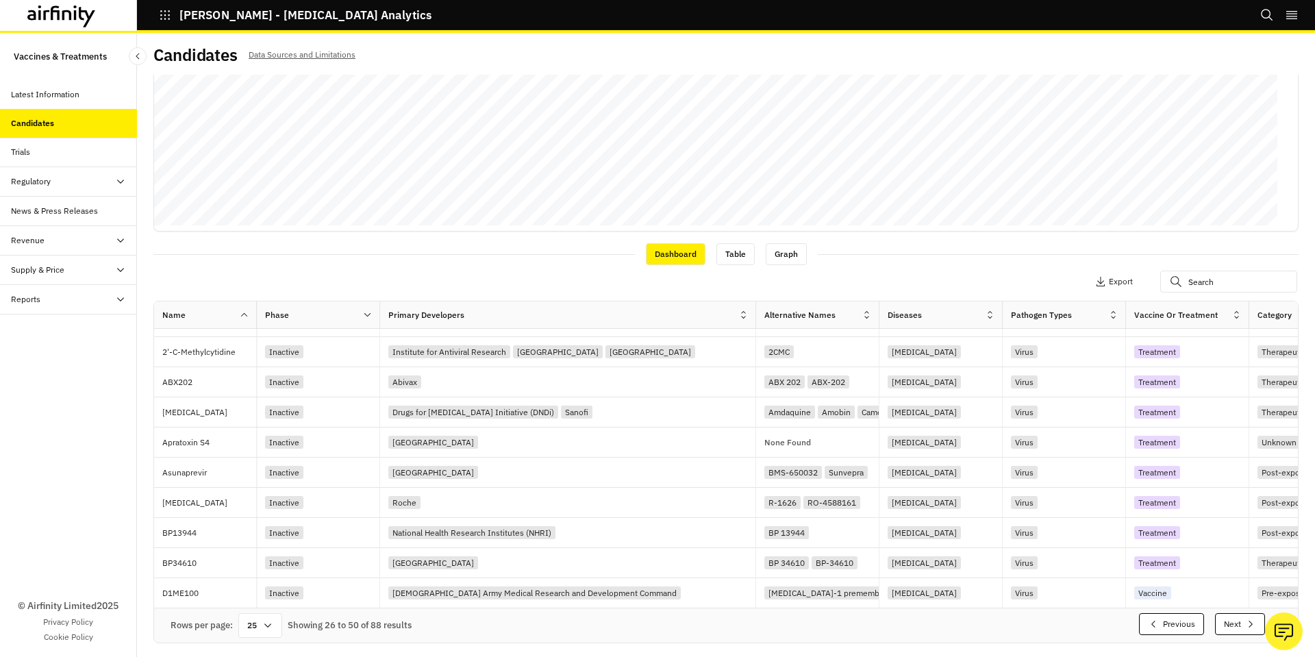
click at [1217, 618] on button "Next" at bounding box center [1240, 624] width 50 height 22
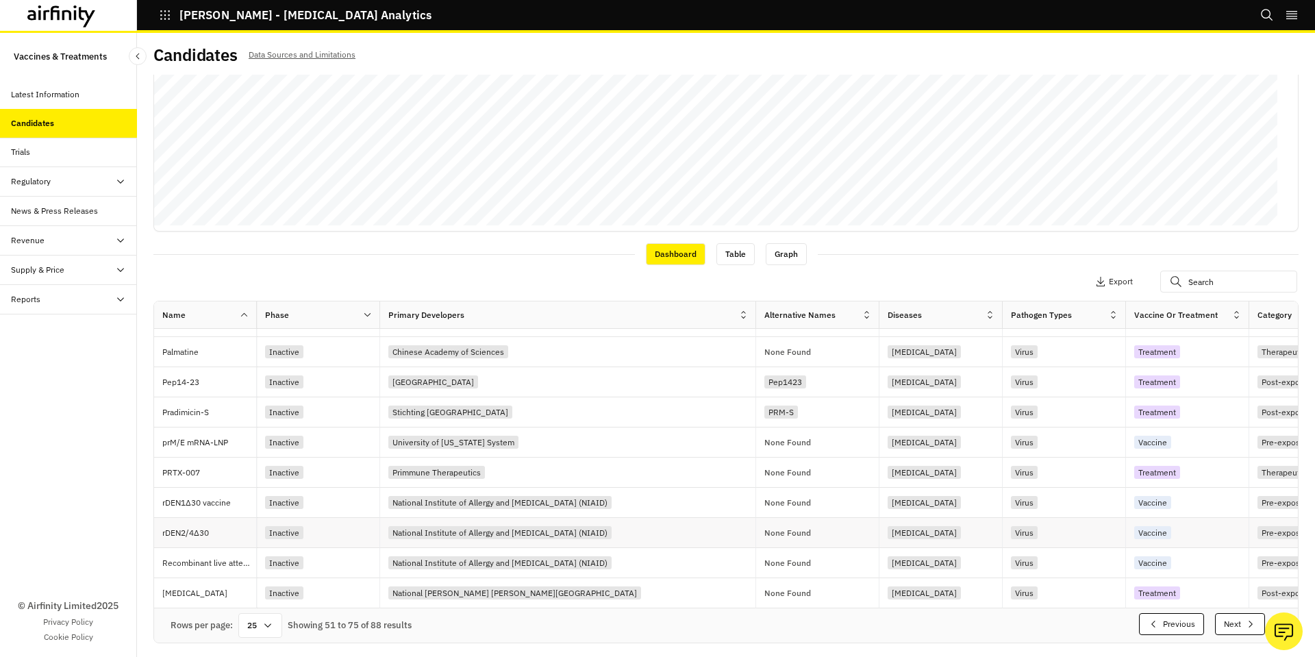
scroll to position [477, 0]
click at [1223, 614] on button "Next" at bounding box center [1240, 624] width 50 height 22
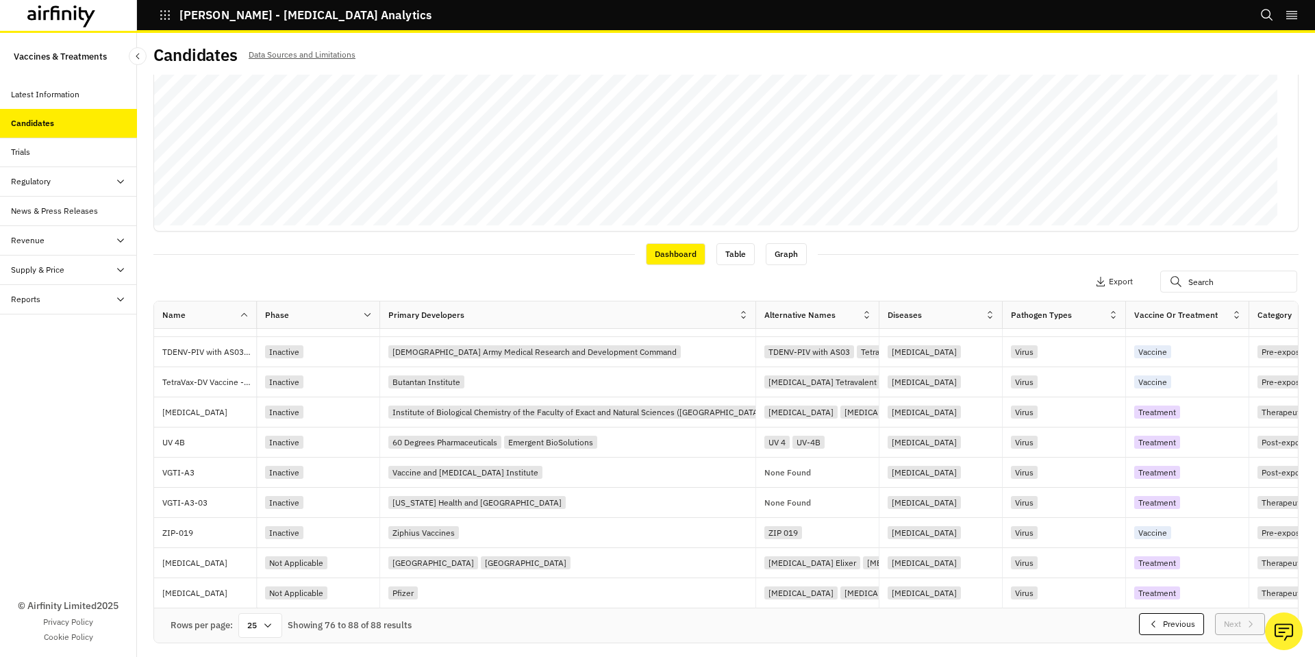
click at [1151, 621] on button "Previous" at bounding box center [1171, 624] width 65 height 22
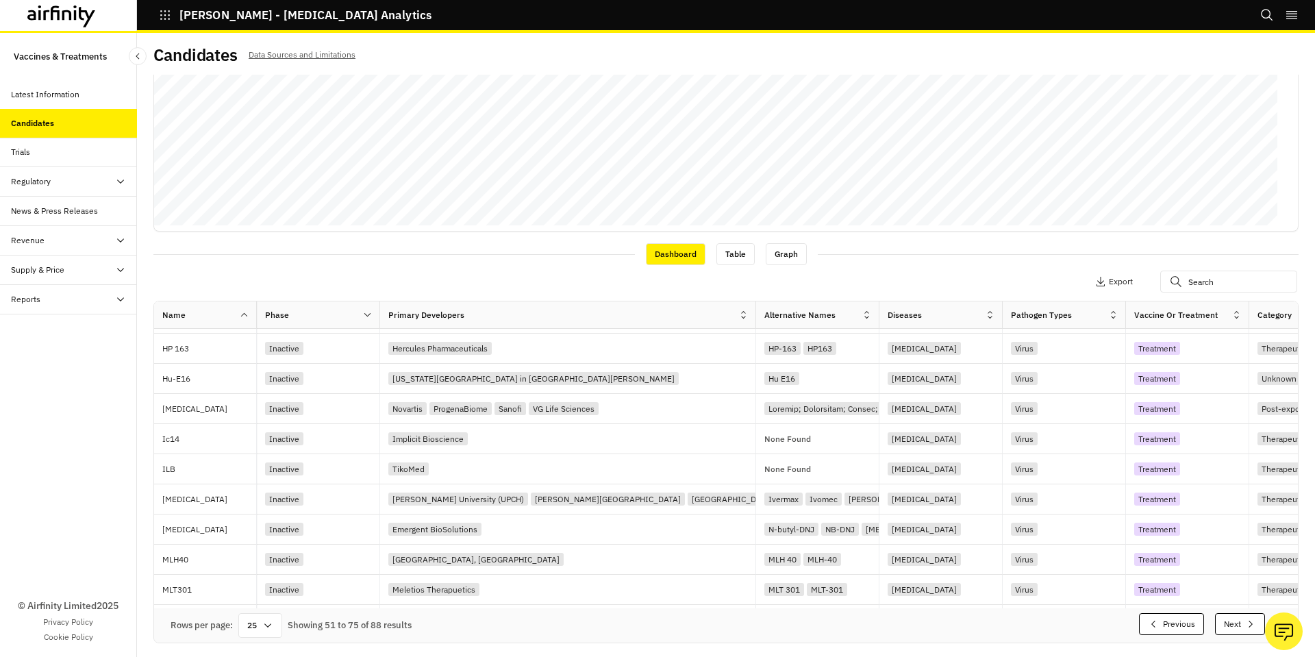
scroll to position [477, 0]
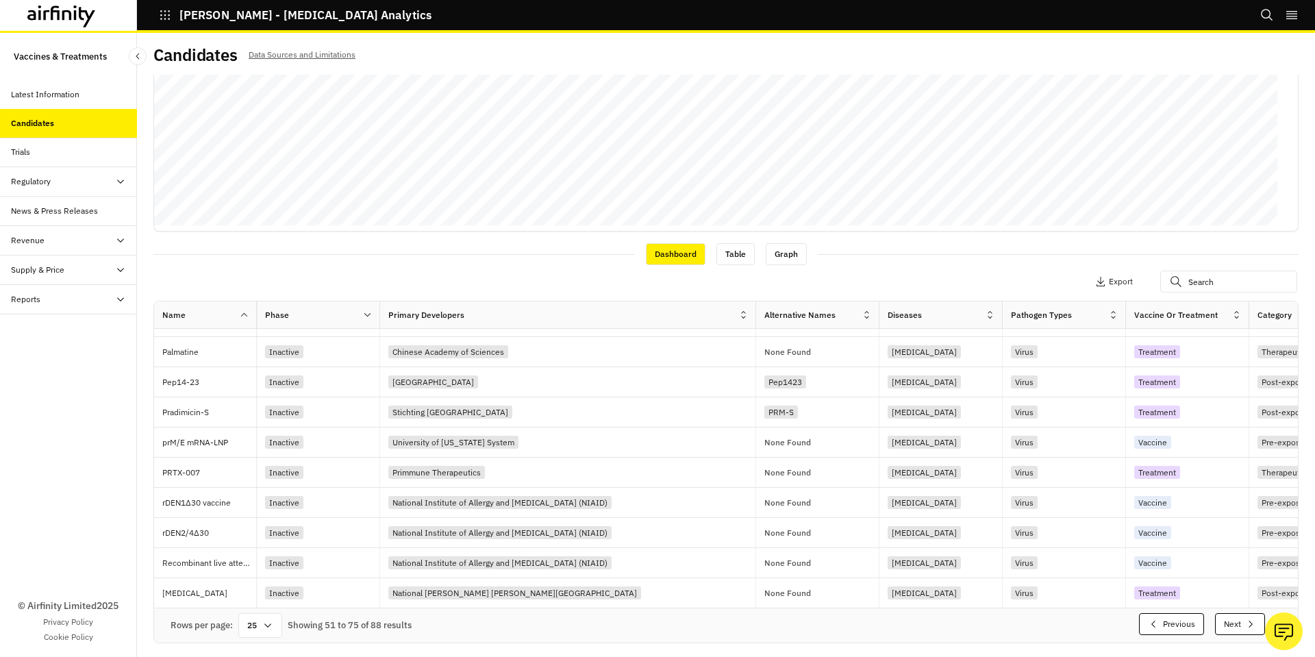
click at [1151, 621] on button "Previous" at bounding box center [1171, 624] width 65 height 22
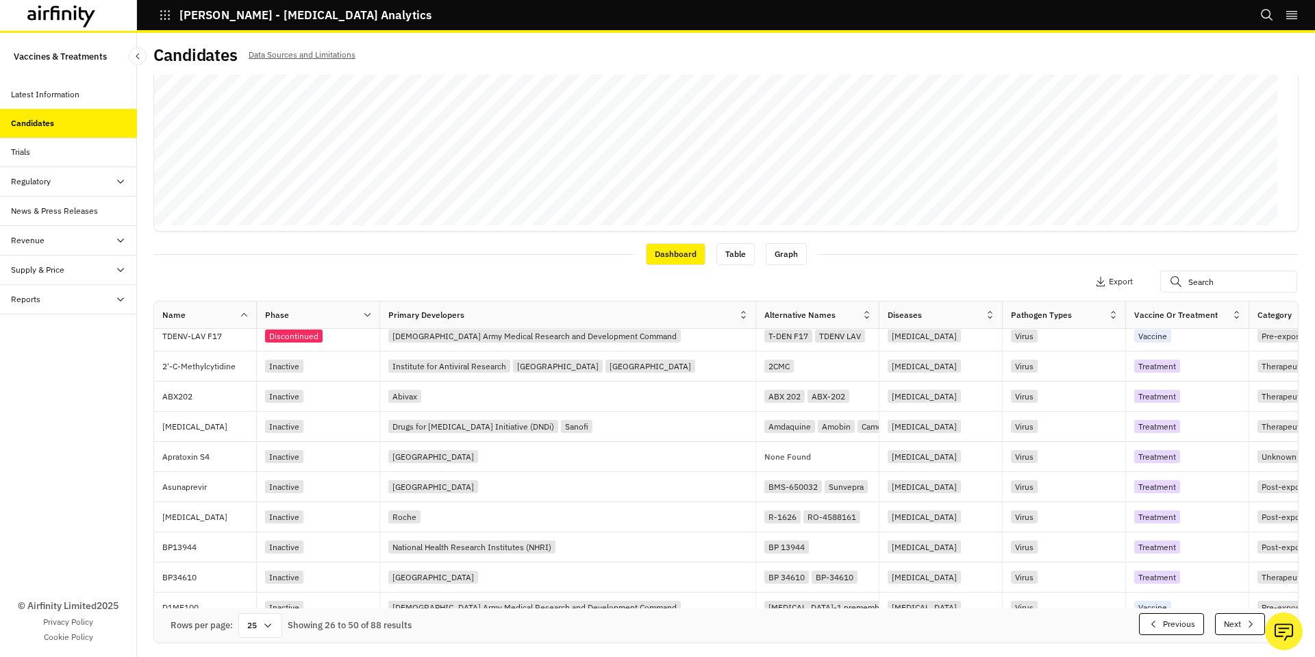
click at [1149, 620] on button "Previous" at bounding box center [1171, 624] width 65 height 22
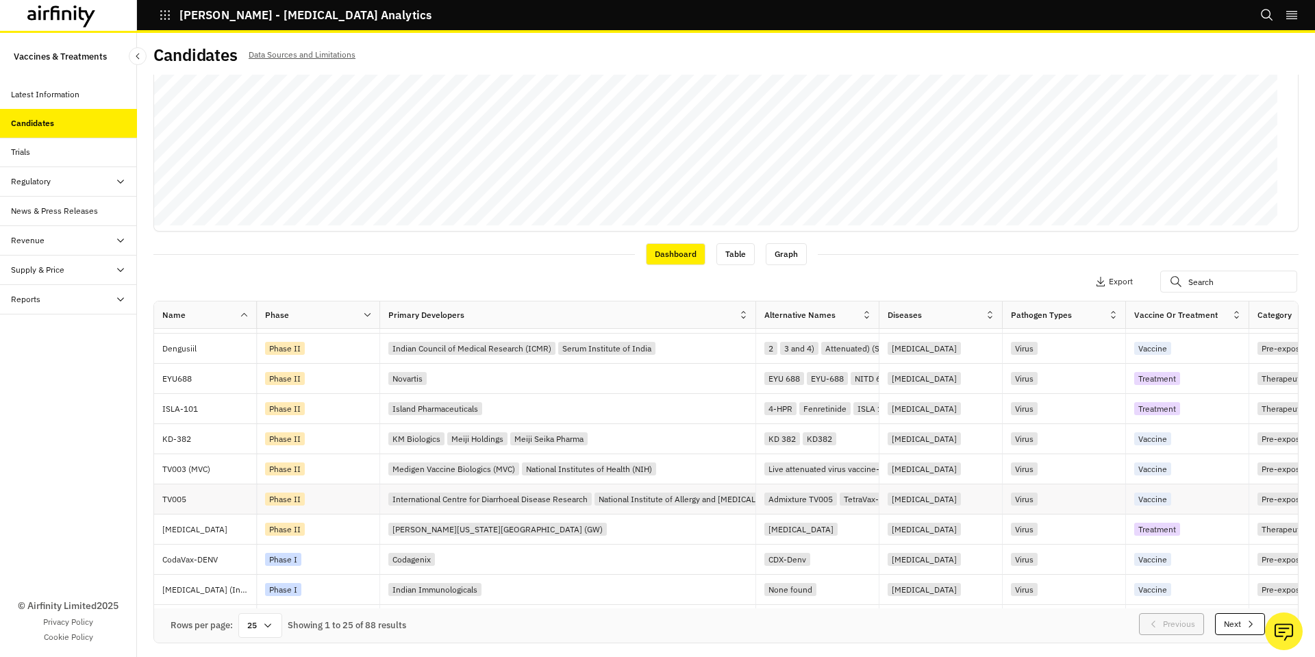
scroll to position [203, 0]
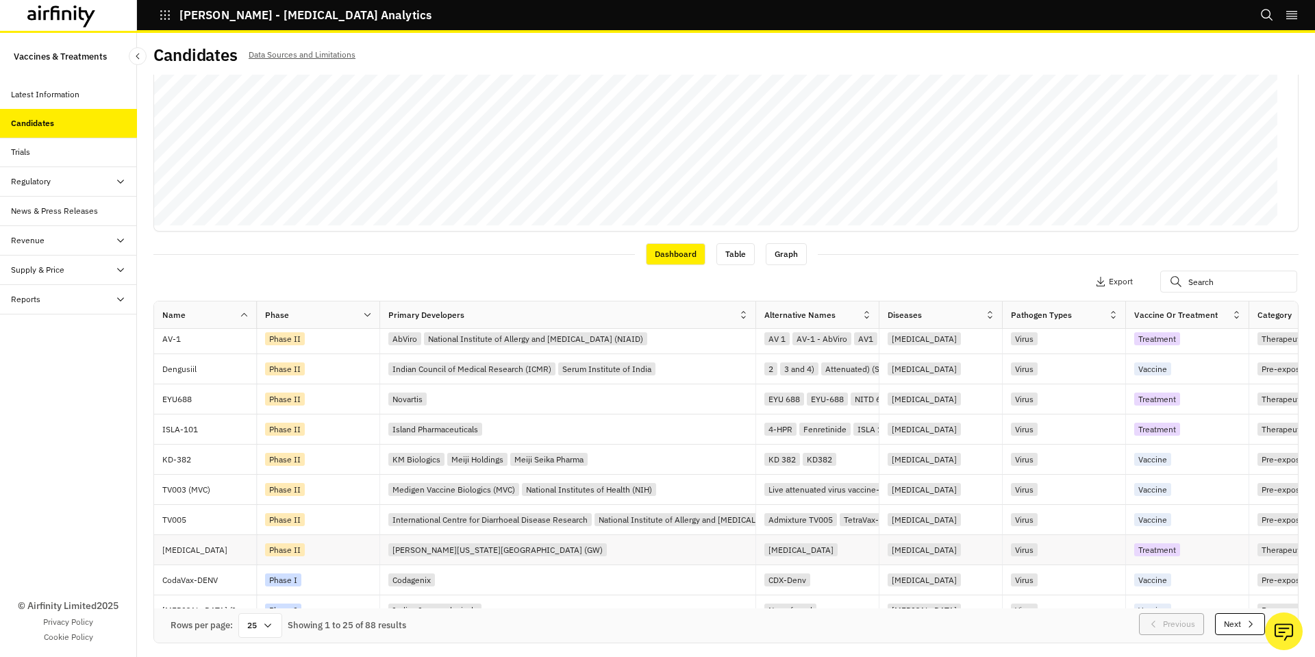
click at [583, 550] on div "[PERSON_NAME][US_STATE][GEOGRAPHIC_DATA] (GW)" at bounding box center [571, 549] width 367 height 18
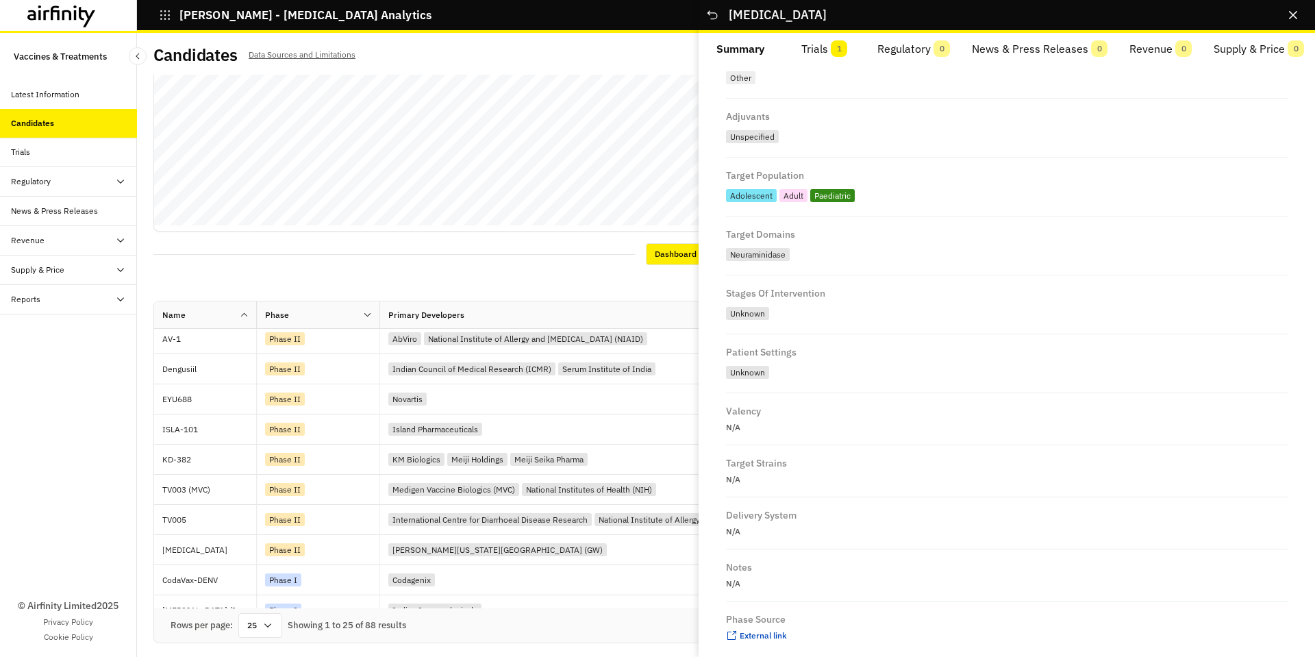
scroll to position [642, 0]
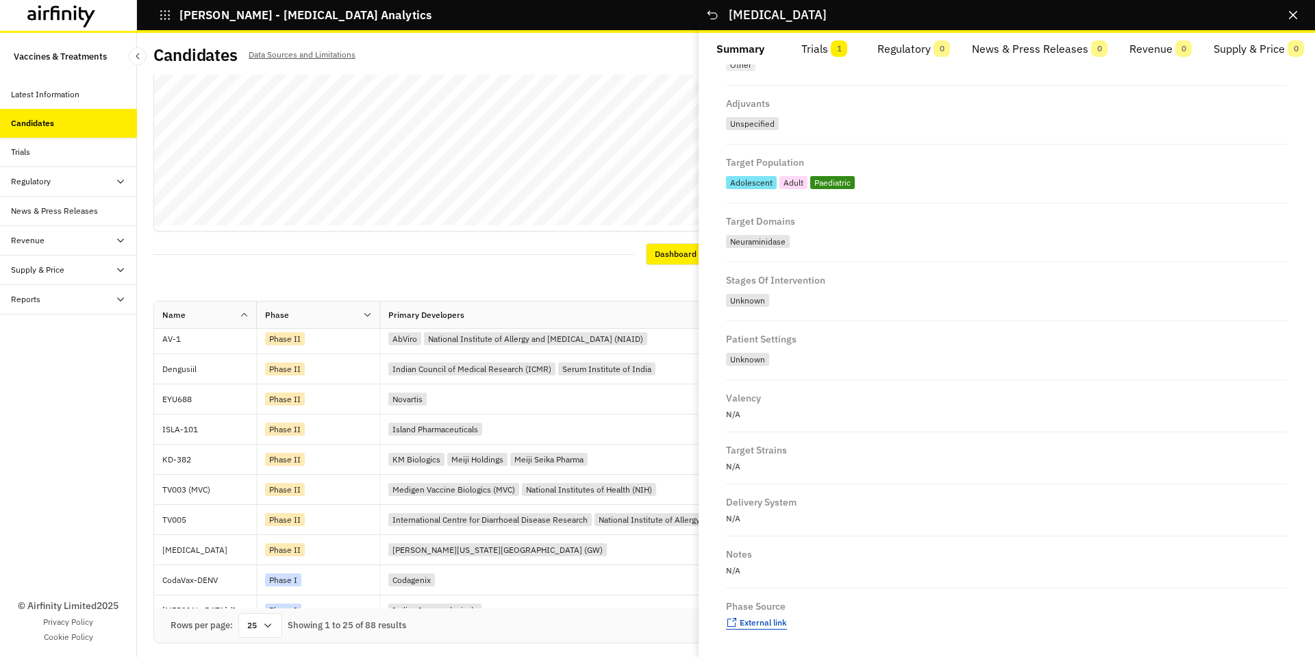
click at [749, 622] on span "External link" at bounding box center [763, 622] width 47 height 10
click at [848, 235] on div "Neuraminidase" at bounding box center [1007, 241] width 562 height 19
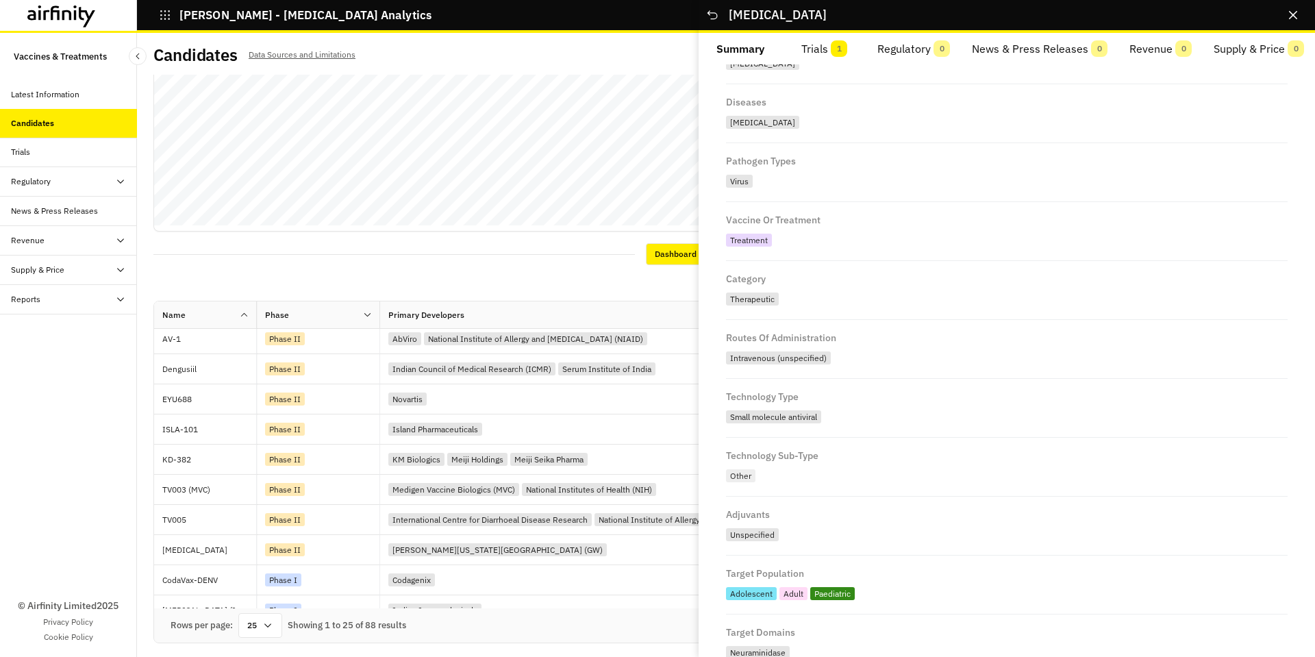
scroll to position [162, 0]
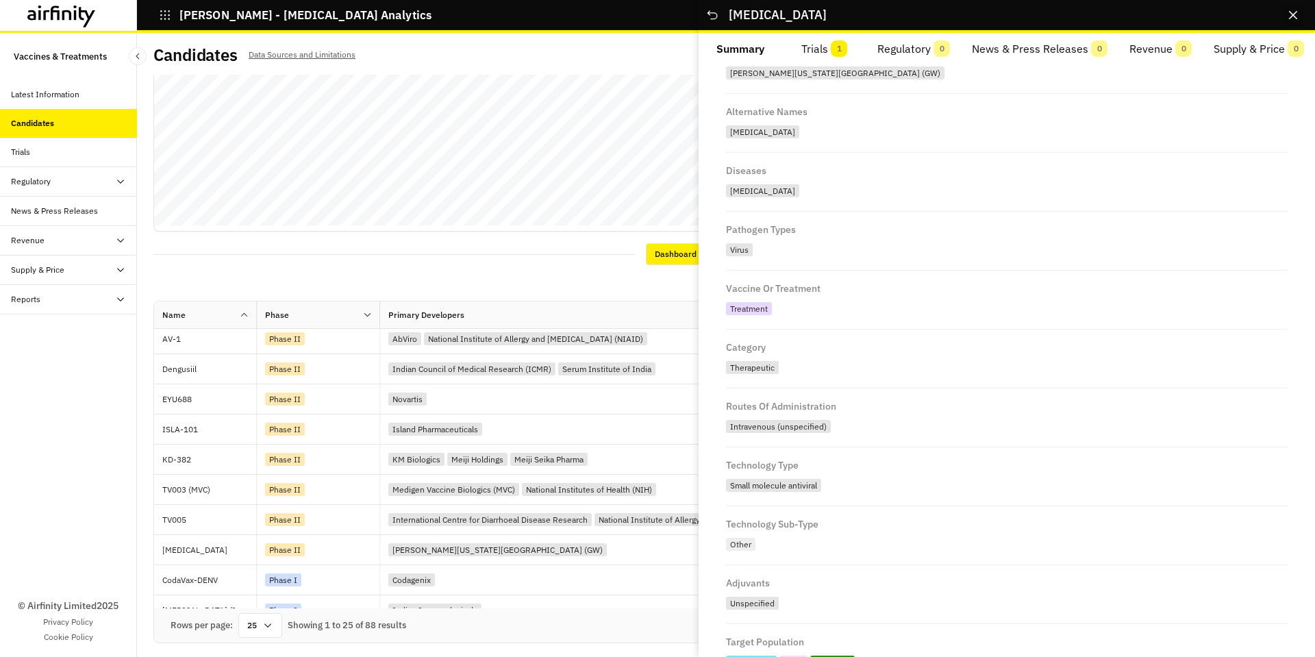
click at [1286, 10] on button "Close" at bounding box center [1293, 15] width 22 height 22
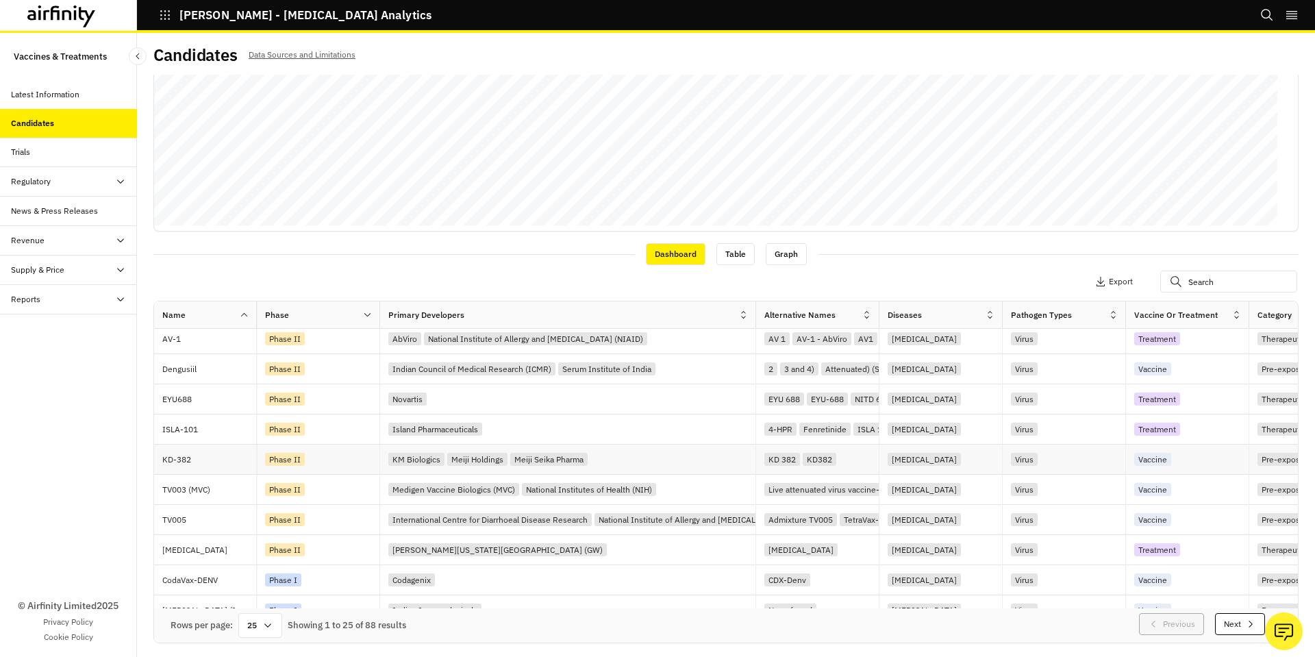
click at [322, 454] on div "Phase II" at bounding box center [322, 459] width 114 height 18
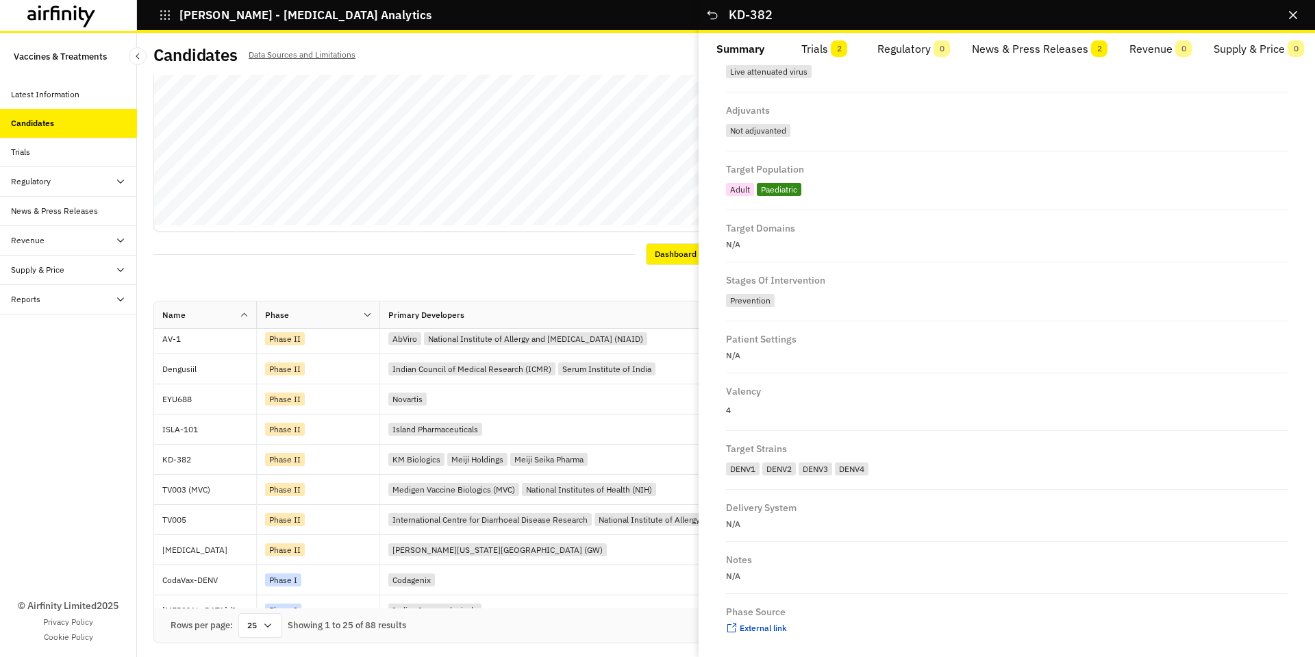
scroll to position [640, 0]
